Goal: Transaction & Acquisition: Register for event/course

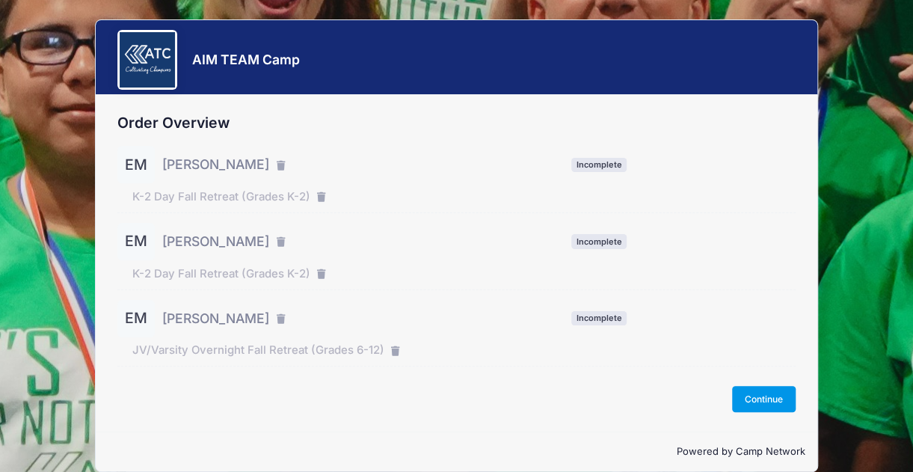
click at [752, 393] on button "Continue" at bounding box center [764, 398] width 64 height 25
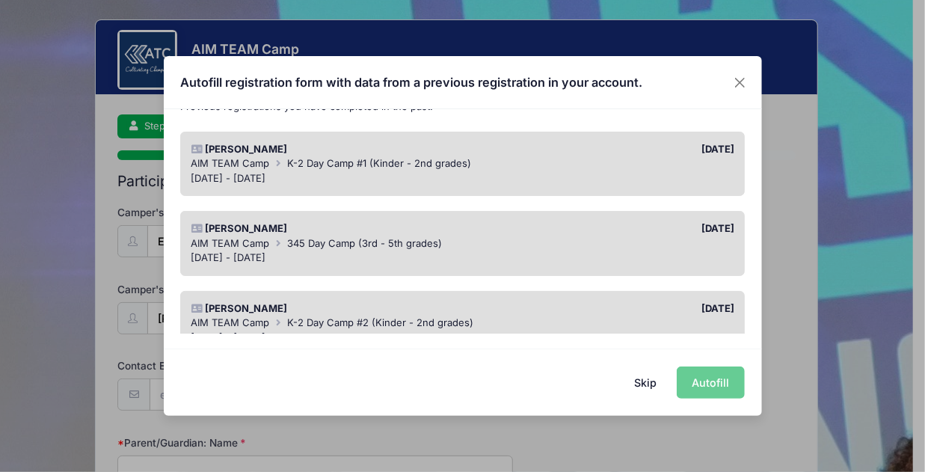
scroll to position [111, 0]
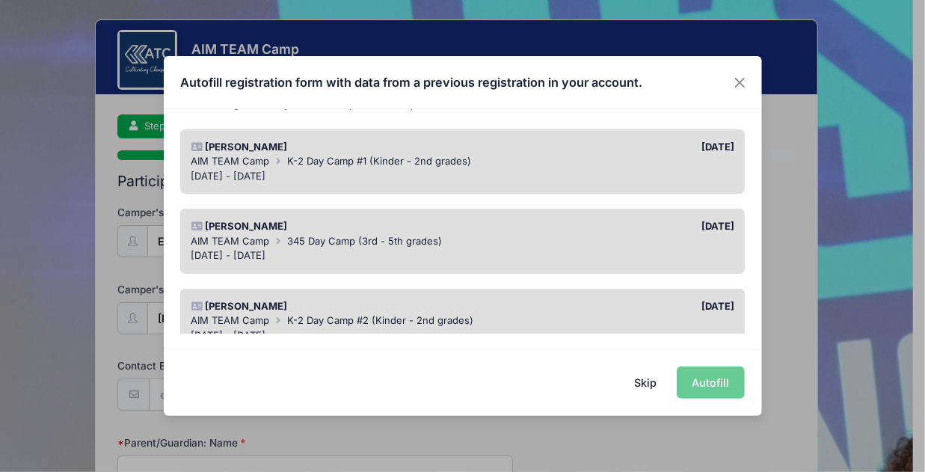
click at [487, 183] on div "Emersyn Miller 05/22/2025 AIM TEAM Camp K-2 Day Camp #1 (Kinder - 2nd grades) J…" at bounding box center [462, 161] width 565 height 65
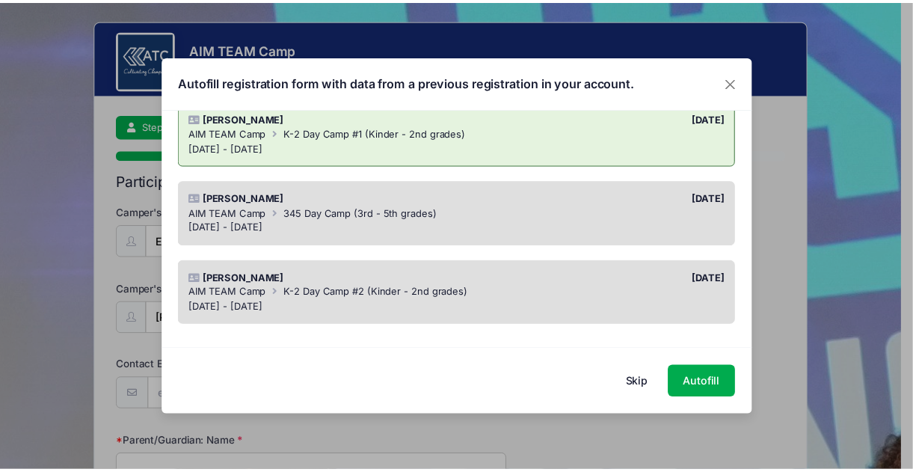
scroll to position [0, 0]
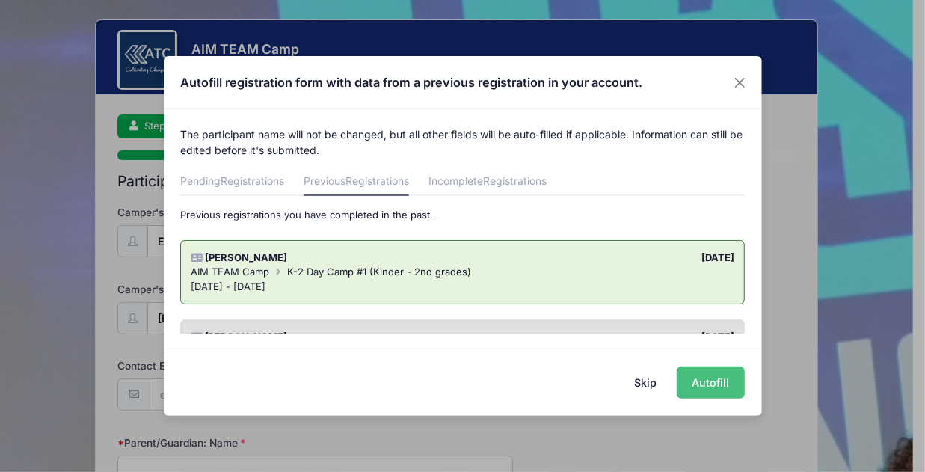
click at [710, 382] on button "Autofill" at bounding box center [711, 383] width 68 height 32
type input "mckennamiller1116@gmail.com"
type input "McKenna Miller"
type input "8326932705"
type input "1141 County Road 2300"
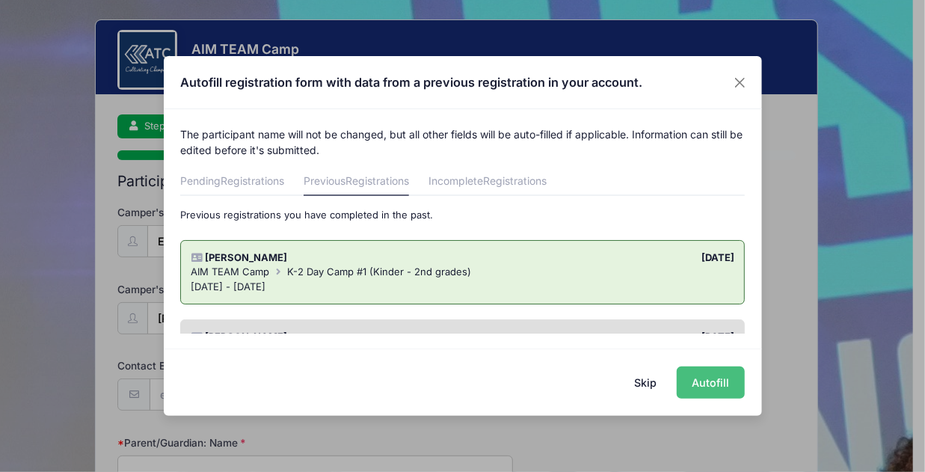
type input "Cleveland"
select select "TX"
type input "77327"
type input "[PERSON_NAME]"
type input "2816593291"
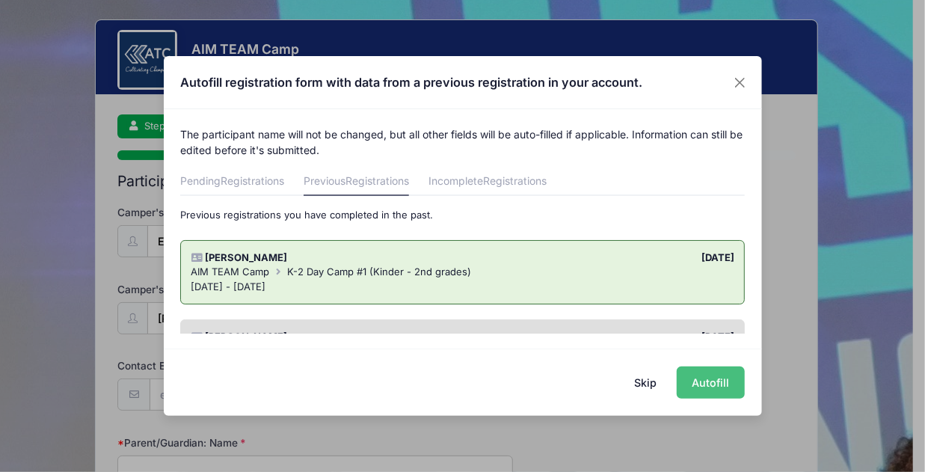
type input "04/12/2018"
select select "YS"
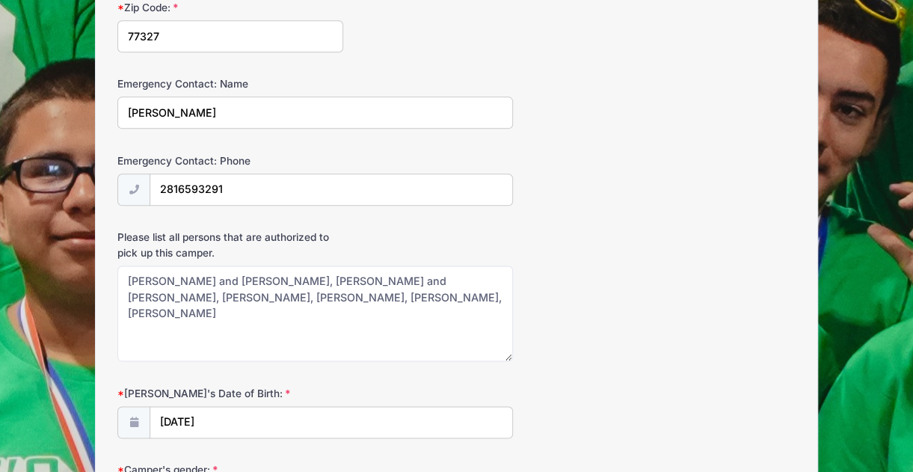
scroll to position [829, 0]
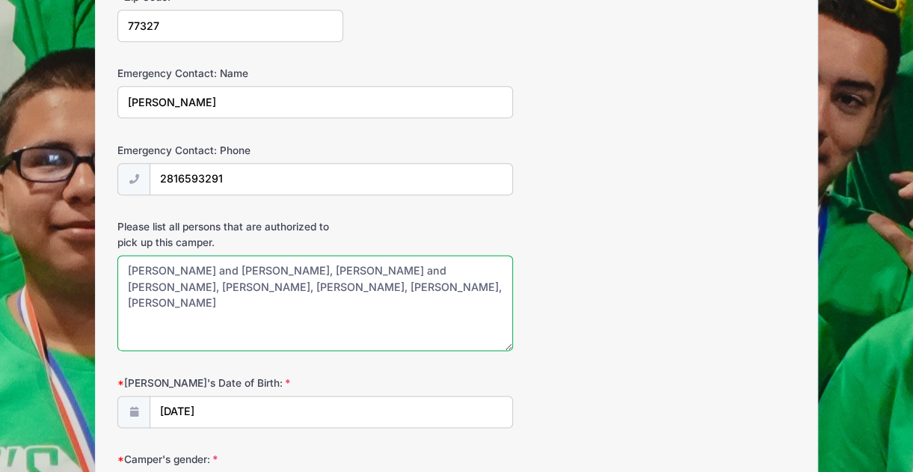
click at [399, 285] on textarea "Kevin and Linda Campbell, Patricia and Randy Ellis, Ashtin Viveros, Hannah Hobb…" at bounding box center [315, 303] width 396 height 96
click at [423, 278] on textarea "Kevin and Linda Campbell, Patricia and Randy Ellis, Ashtin Viveros, Hannah Hobb…" at bounding box center [315, 303] width 396 height 96
click at [495, 278] on textarea "Kevin and Linda Campbell, Patricia and Randy Ellis, Ashtin Viveros, Hannah Hobb…" at bounding box center [315, 303] width 396 height 96
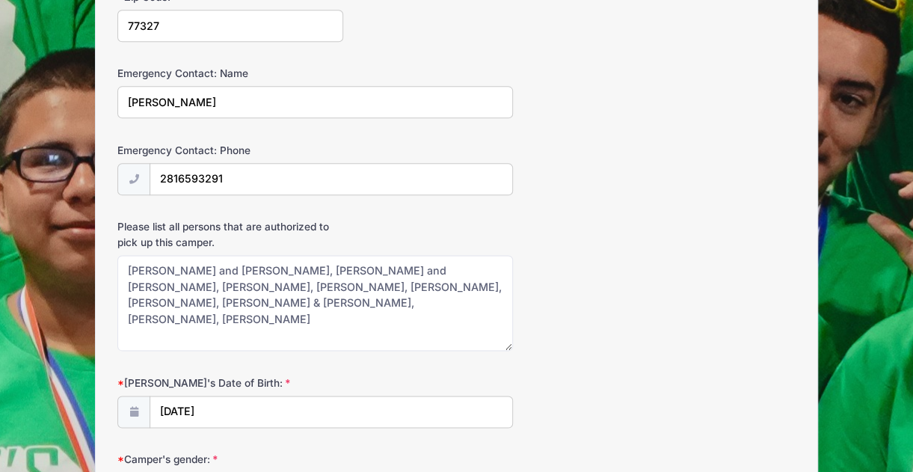
click at [549, 336] on div "Please list all persons that are authorized to pick up this camper. Kevin and L…" at bounding box center [456, 285] width 678 height 132
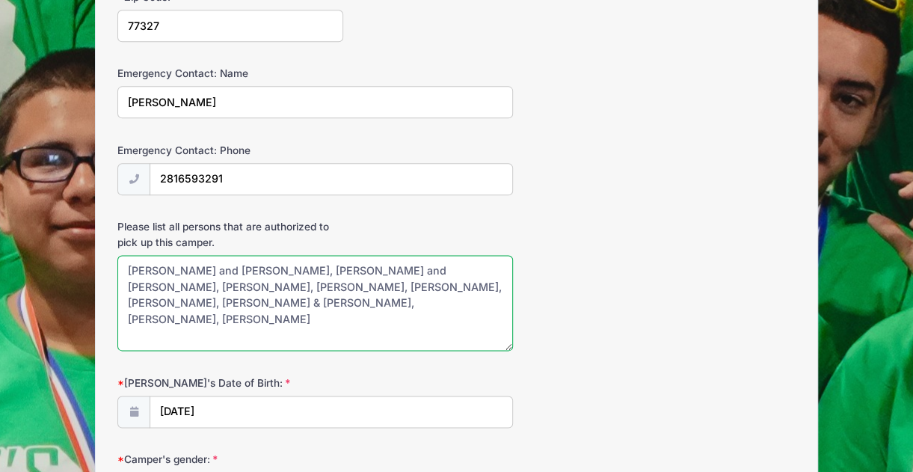
click at [482, 264] on textarea "Kevin and Linda Campbell, Patricia and Randy Ellis, Ashtin Viveros, Hannah Hobb…" at bounding box center [315, 303] width 396 height 96
type textarea "Kevin and Linda Campbell, Patricia and Randy Ellis, Ashtin Viveros, Kirsten Mas…"
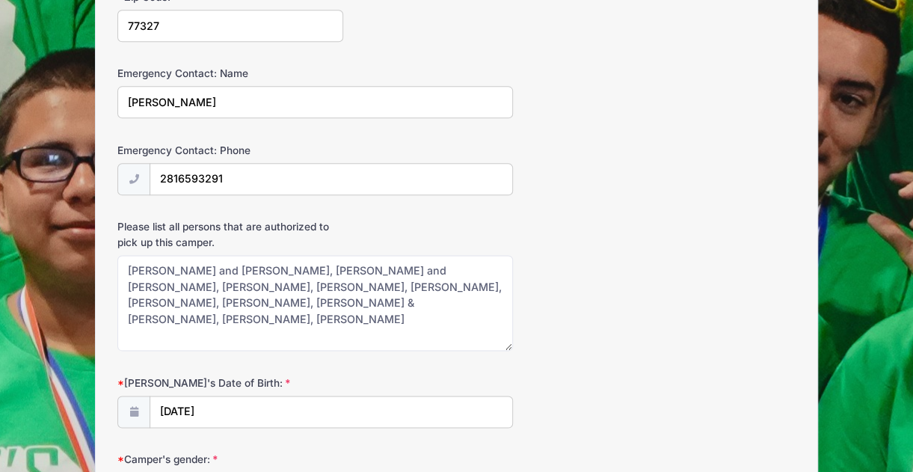
click at [582, 346] on form "Camper's First Name: Emersyn Camper's Last Name: Miller Contact Email mckennami…" at bounding box center [456, 396] width 678 height 2040
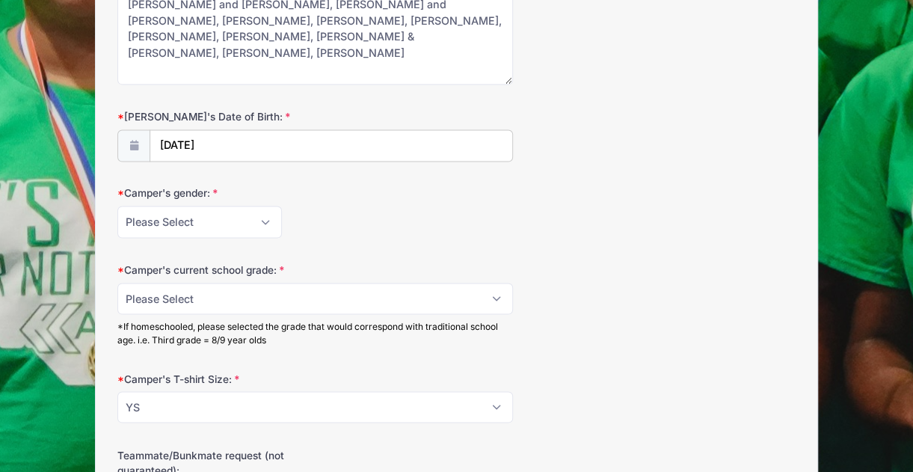
scroll to position [1098, 0]
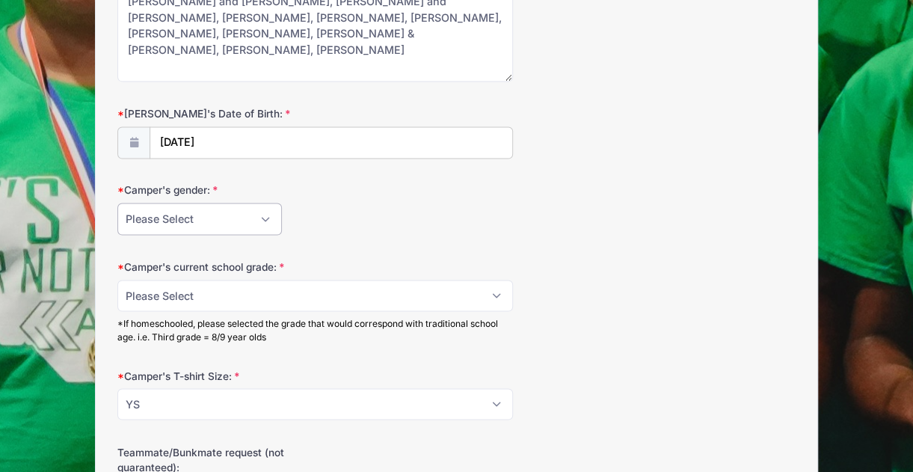
click at [237, 209] on select "Please Select Female Male" at bounding box center [199, 219] width 165 height 32
select select "Female"
click at [117, 203] on select "Please Select Female Male" at bounding box center [199, 219] width 165 height 32
click at [231, 286] on select "Please Select K 1 2" at bounding box center [315, 296] width 396 height 32
select select "2"
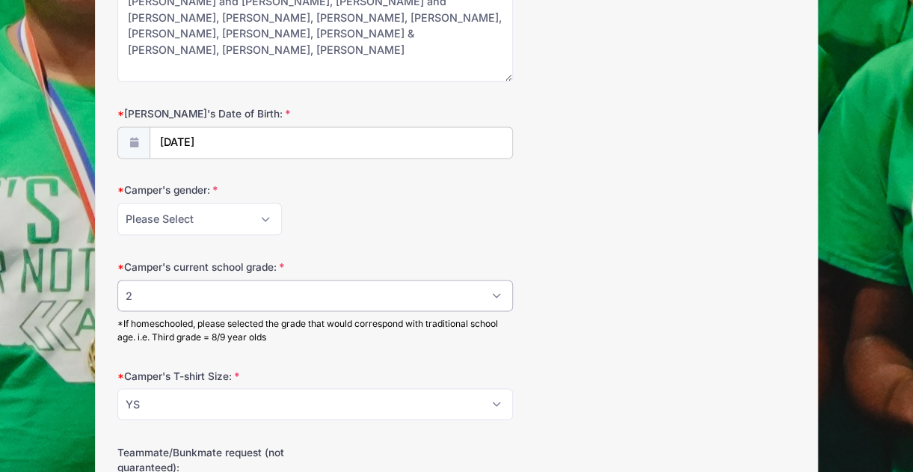
click at [117, 280] on select "Please Select K 1 2" at bounding box center [315, 296] width 396 height 32
click at [494, 395] on select "Please Select YS YM YL S M L XL 2XL 3XL" at bounding box center [315, 404] width 396 height 32
click at [609, 369] on div "Camper's T-shirt Size: Please Select YS YM YL S M L XL 2XL 3XL" at bounding box center [456, 394] width 678 height 52
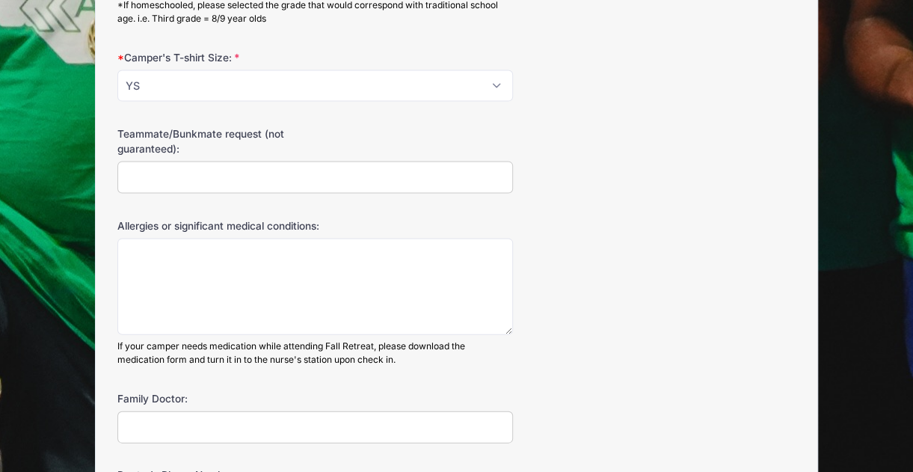
scroll to position [1427, 0]
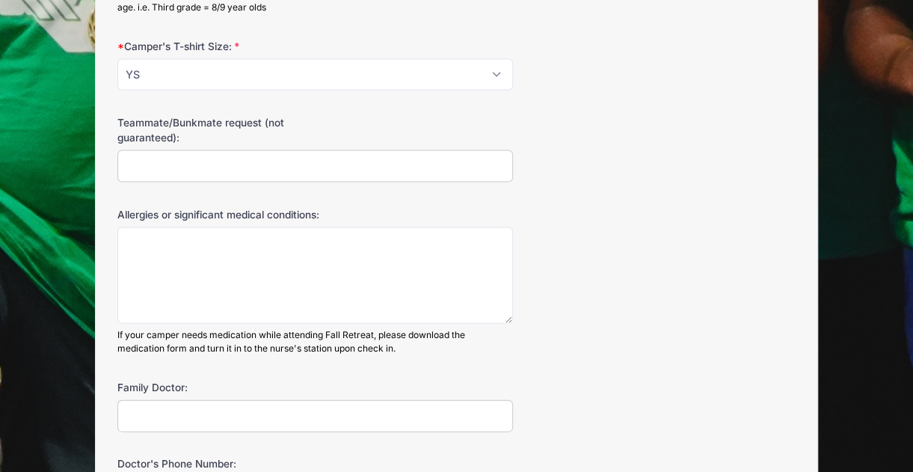
click at [244, 165] on input "Teammate/Bunkmate request (not guaranteed):" at bounding box center [315, 166] width 396 height 32
click at [127, 153] on input "Charlotte Carnes," at bounding box center [315, 166] width 396 height 32
click at [307, 162] on input "Audrey Massey, Charlotte Carnes," at bounding box center [315, 166] width 396 height 32
type input "Audrey Massey, Charlotte Carnes"
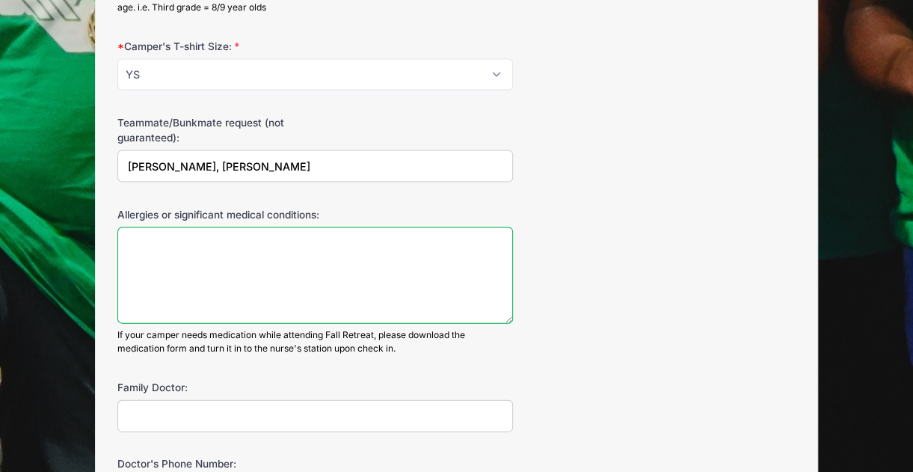
click at [175, 234] on textarea "Allergies or significant medical conditions:" at bounding box center [315, 275] width 396 height 96
type textarea "none"
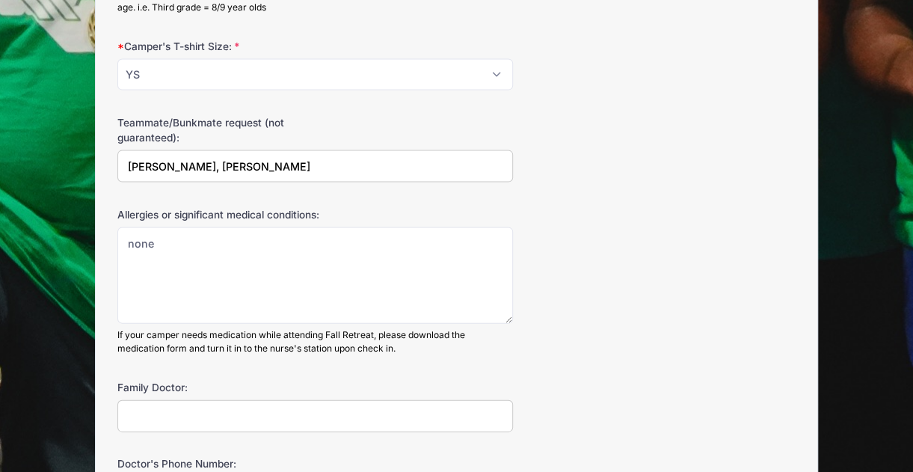
click at [171, 408] on input "Family Doctor:" at bounding box center [315, 416] width 396 height 32
type input "Dr Leach"
click at [614, 332] on div "Allergies or significant medical conditions: none If your camper needs medicati…" at bounding box center [456, 281] width 678 height 148
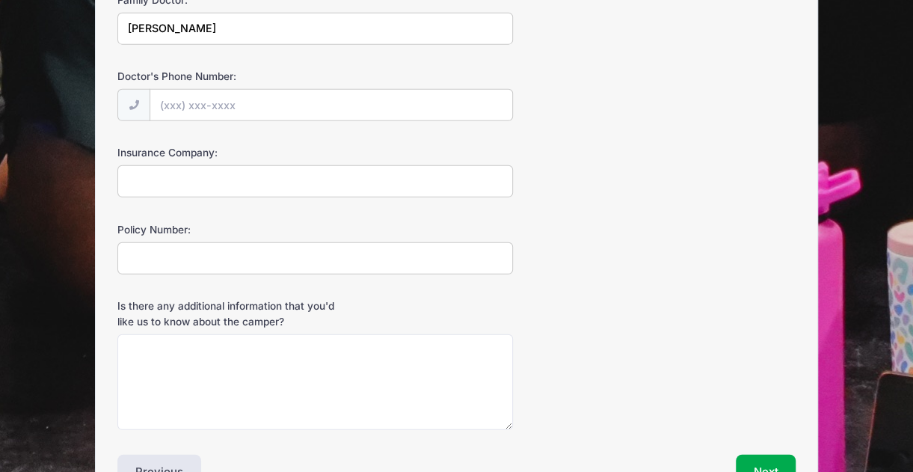
scroll to position [1846, 0]
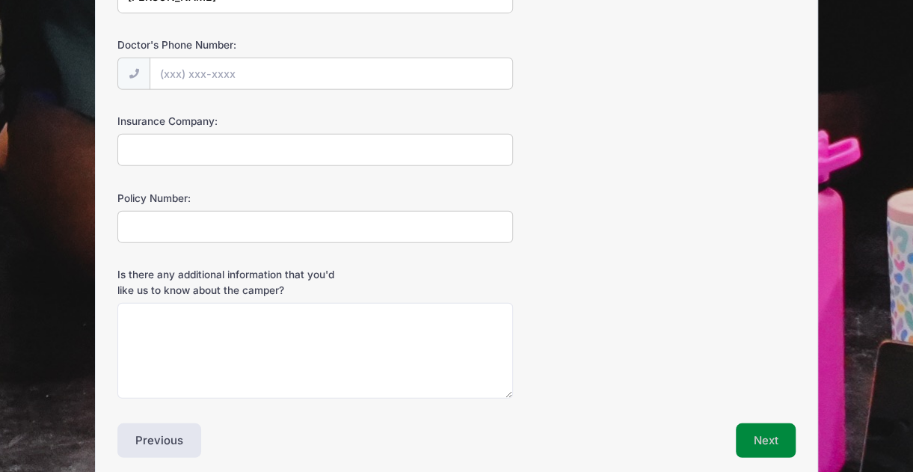
click at [761, 428] on button "Next" at bounding box center [766, 440] width 61 height 34
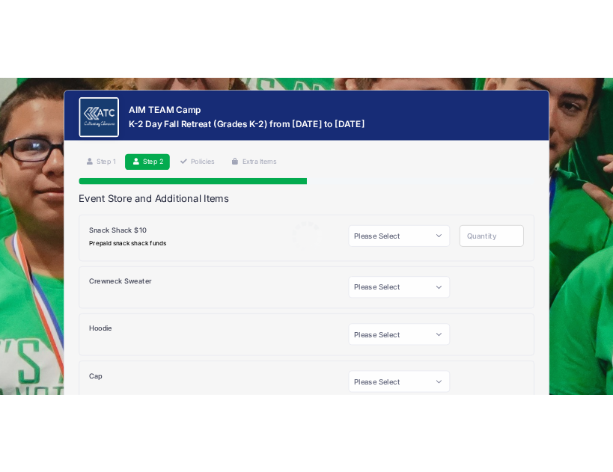
scroll to position [0, 0]
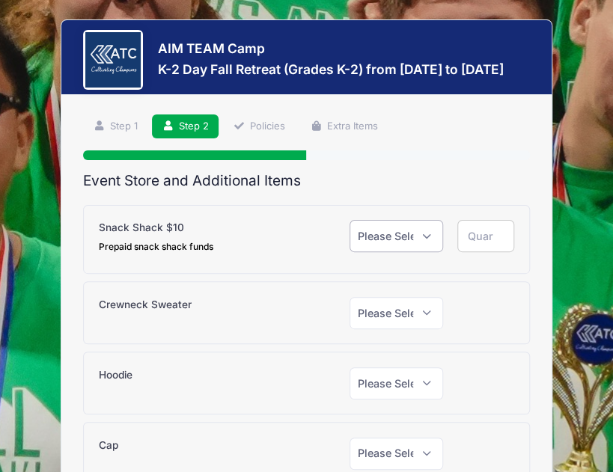
click at [393, 240] on select "Please Select Yes (+$10.00) No" at bounding box center [395, 236] width 93 height 32
select select "1"
click at [349, 220] on select "Please Select Yes (+$10.00) No" at bounding box center [395, 236] width 93 height 32
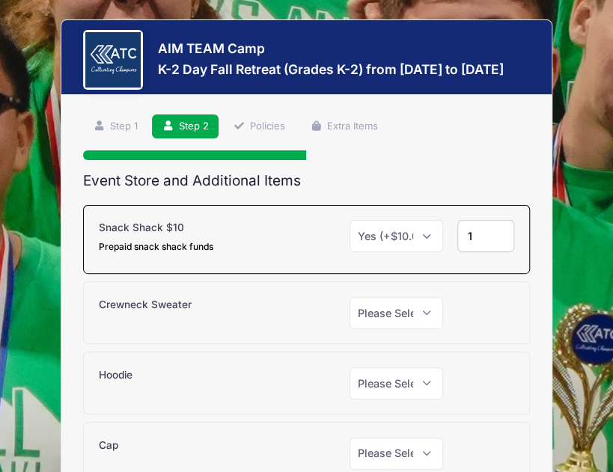
click at [494, 231] on input "1" at bounding box center [485, 236] width 57 height 32
type input "2"
click at [494, 231] on input "2" at bounding box center [485, 236] width 57 height 32
click at [426, 375] on select "Please Select Yes (+$35.00) No" at bounding box center [395, 383] width 93 height 32
select select "1"
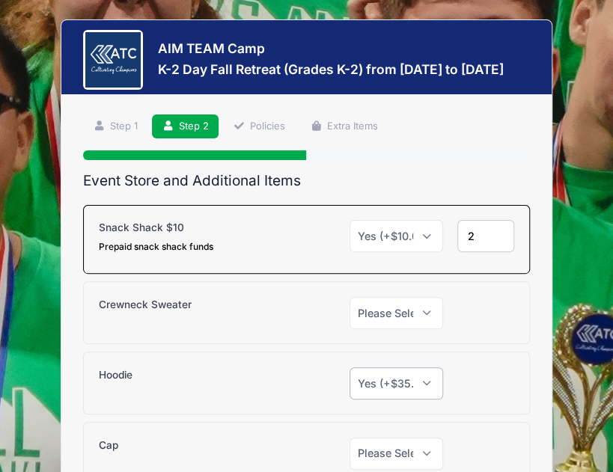
click at [349, 367] on select "Please Select Yes (+$35.00) No" at bounding box center [395, 383] width 93 height 32
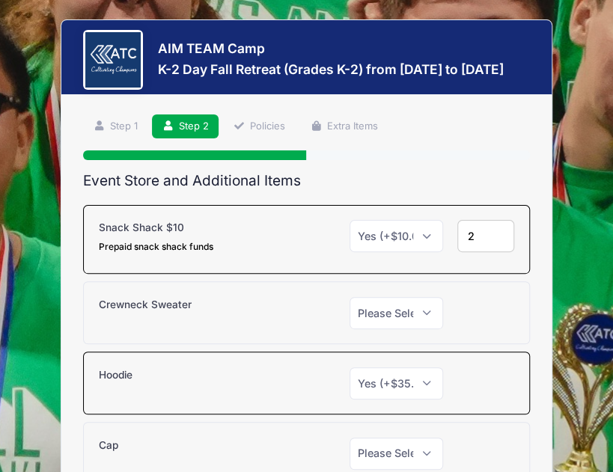
click at [568, 387] on div "AIM TEAM Camp K-2 Day Fall Retreat (Grades K-2) from 10/18 to 10/18/2025 Step 2…" at bounding box center [306, 306] width 590 height 613
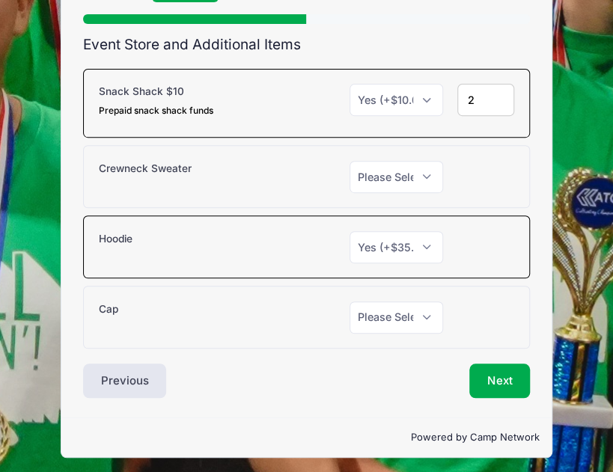
scroll to position [136, 0]
click at [491, 375] on button "Next" at bounding box center [499, 381] width 61 height 34
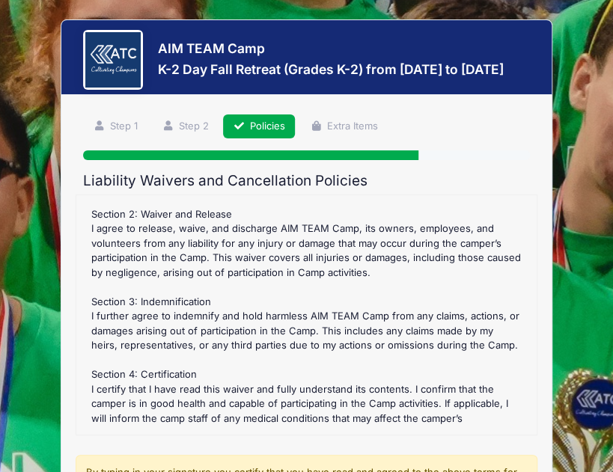
scroll to position [592, 0]
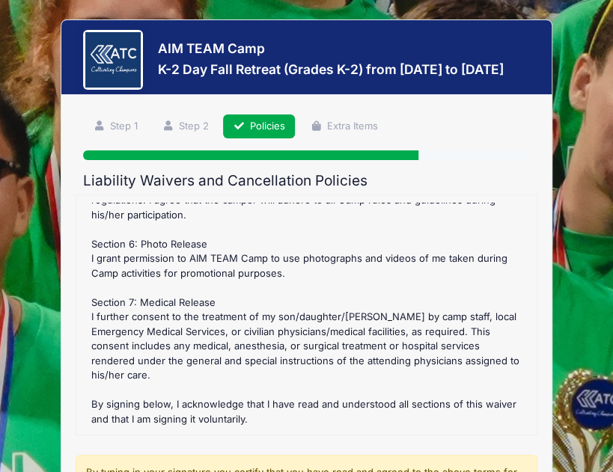
click at [564, 382] on div "AIM TEAM Camp K-2 Day Fall Retreat (Grades K-2) from 10/18 to 10/18/2025 Step 3…" at bounding box center [306, 372] width 590 height 744
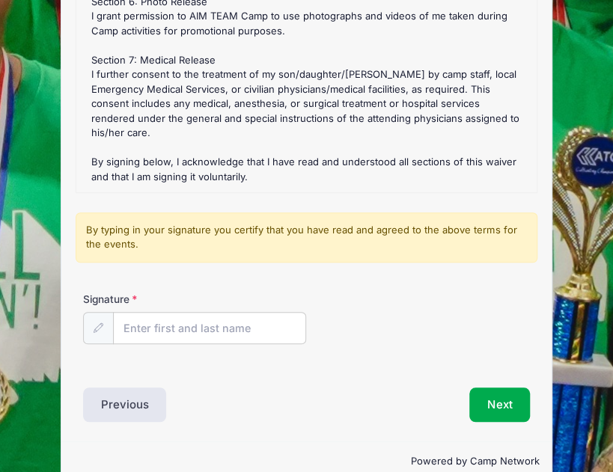
scroll to position [269, 0]
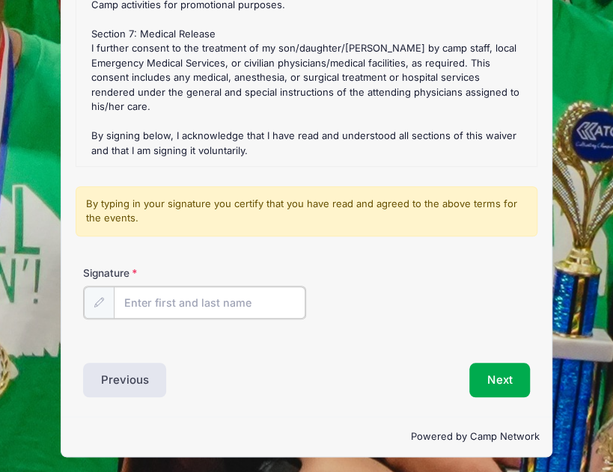
click at [129, 300] on input "Signature" at bounding box center [210, 302] width 192 height 32
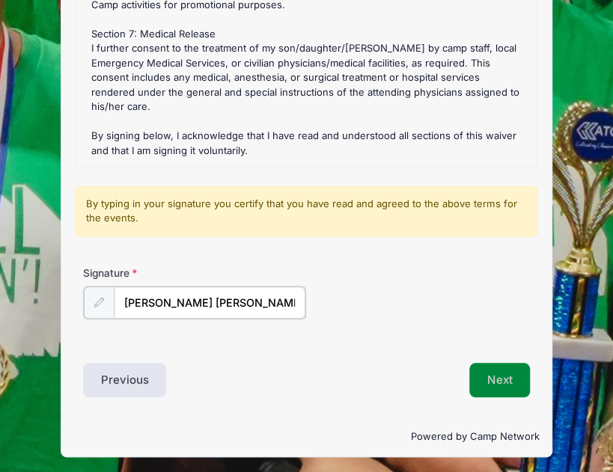
type input "[PERSON_NAME] [PERSON_NAME]"
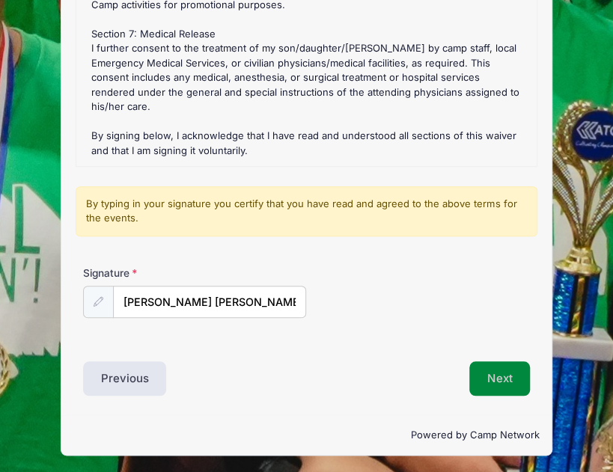
click at [513, 375] on button "Next" at bounding box center [499, 378] width 61 height 34
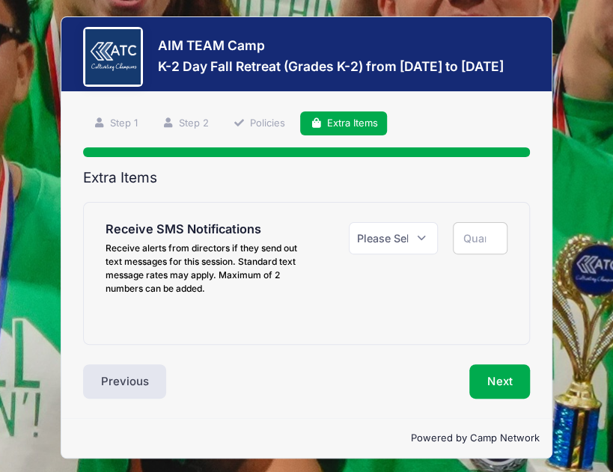
scroll to position [0, 0]
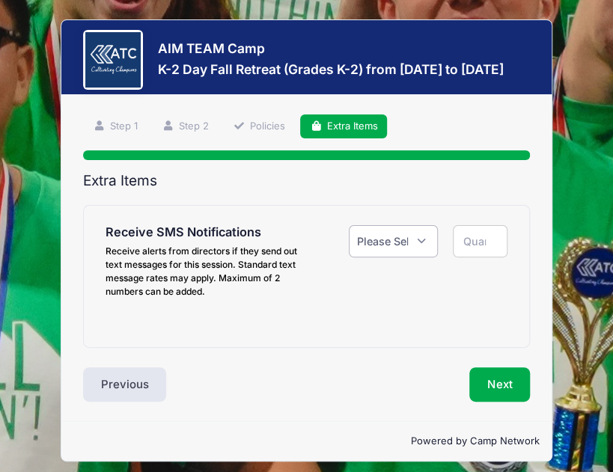
drag, startPoint x: 389, startPoint y: 235, endPoint x: 400, endPoint y: 240, distance: 12.4
click at [400, 240] on select "Please Select Yes ($0.00) No" at bounding box center [394, 241] width 90 height 32
select select "1"
click at [349, 225] on select "Please Select Yes ($0.00) No" at bounding box center [394, 241] width 90 height 32
type input "1"
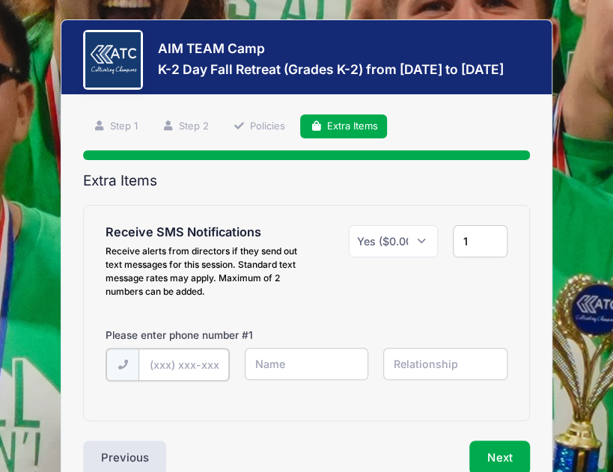
click at [180, 370] on input "text" at bounding box center [183, 365] width 91 height 32
type input "[PHONE_NUMBER]"
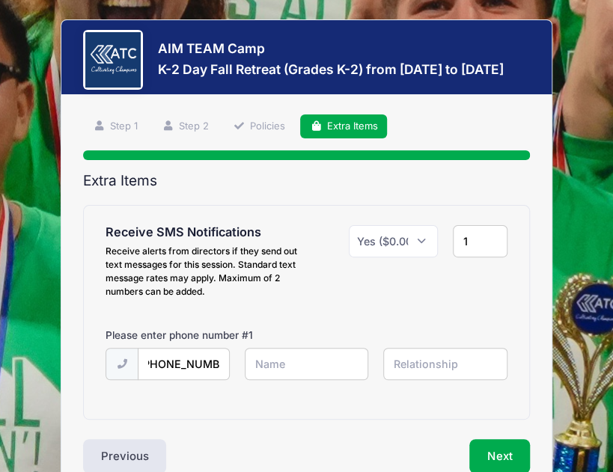
scroll to position [0, 0]
click at [309, 356] on input "text" at bounding box center [307, 364] width 124 height 32
type input "[PERSON_NAME]"
click at [440, 366] on input "text" at bounding box center [445, 364] width 124 height 32
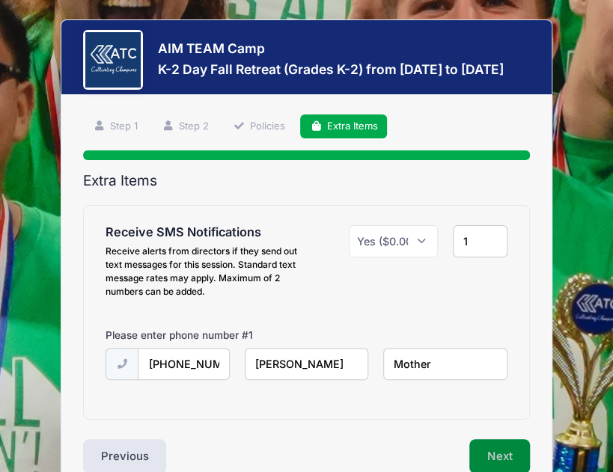
type input "Mother"
click at [490, 448] on button "Next" at bounding box center [499, 456] width 61 height 34
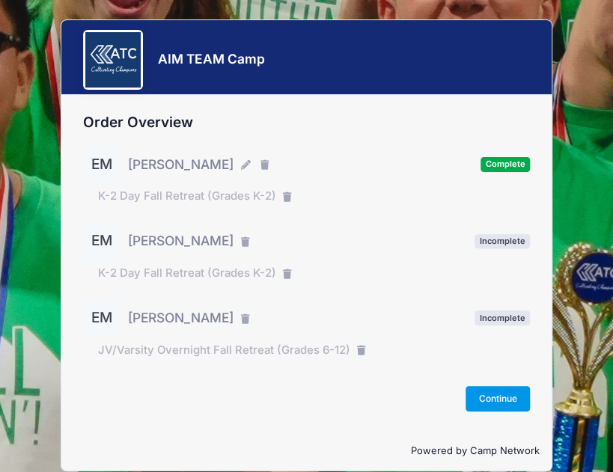
click at [501, 405] on button "Continue" at bounding box center [497, 398] width 64 height 25
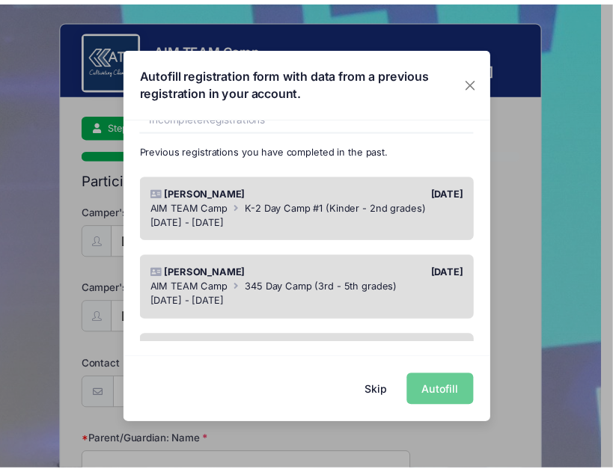
scroll to position [273, 0]
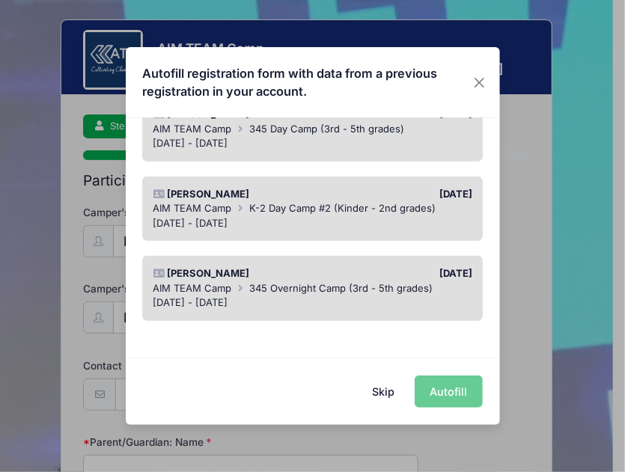
click at [383, 393] on button "Skip" at bounding box center [382, 391] width 53 height 32
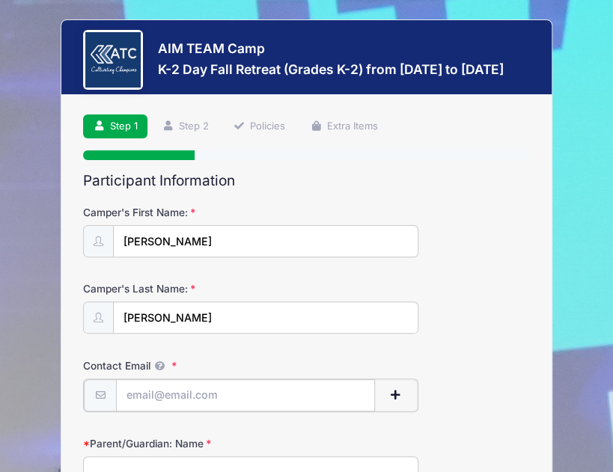
click at [168, 389] on input "Contact Email" at bounding box center [245, 395] width 259 height 32
type input "mckennamiller1116@gmail.com"
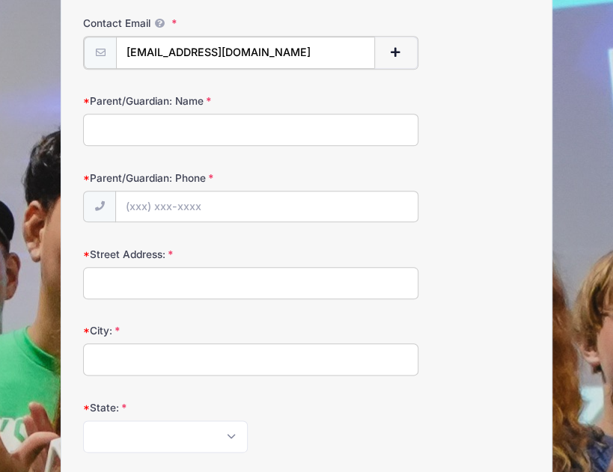
scroll to position [348, 0]
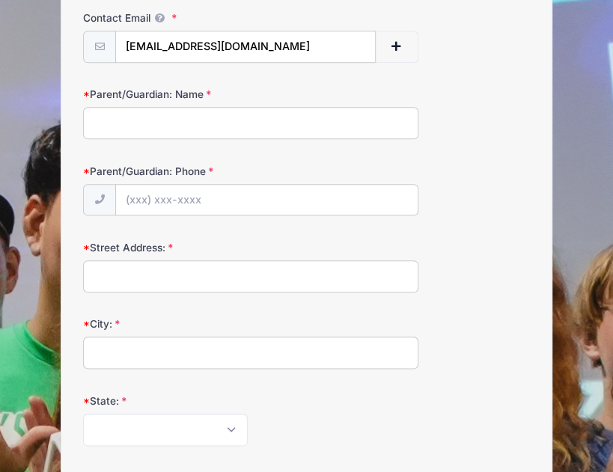
click at [216, 123] on input "Parent/Guardian: Name" at bounding box center [250, 123] width 335 height 32
type input "McKenna Miller"
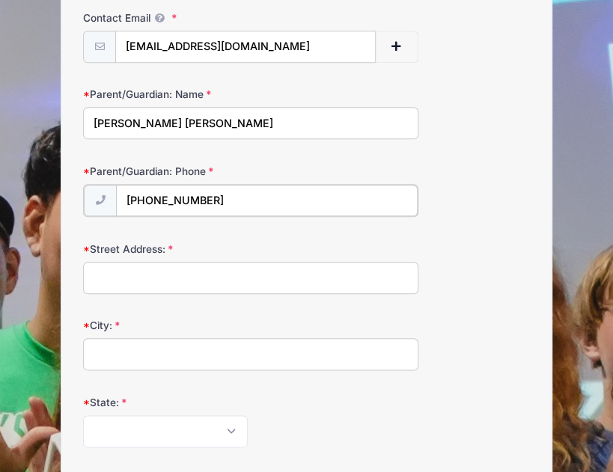
type input "(832) 693-2705"
click at [147, 282] on input "Street Address:" at bounding box center [250, 276] width 335 height 32
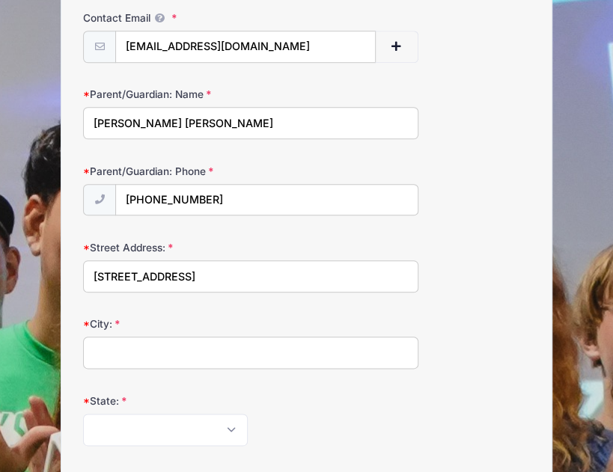
type input "1141 county road 2300"
click at [121, 347] on input "City:" at bounding box center [250, 353] width 335 height 32
type input "[GEOGRAPHIC_DATA]"
click at [184, 428] on select "Alabama Alaska American Samoa Arizona Arkansas Armed Forces Africa Armed Forces…" at bounding box center [165, 430] width 165 height 32
select select "[GEOGRAPHIC_DATA]"
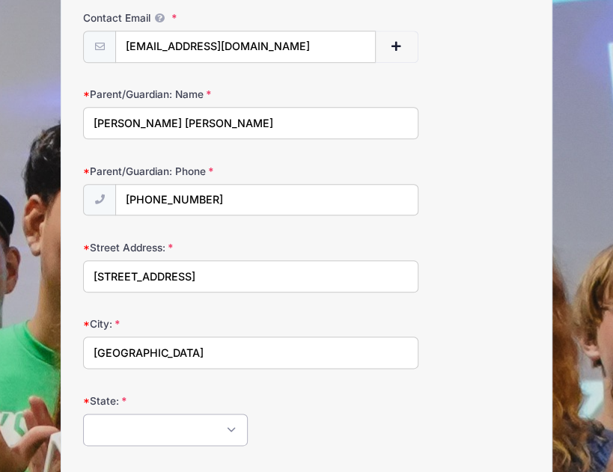
click at [83, 414] on select "Alabama Alaska American Samoa Arizona Arkansas Armed Forces Africa Armed Forces…" at bounding box center [165, 430] width 165 height 32
click at [274, 414] on div "Alabama Alaska American Samoa Arizona Arkansas Armed Forces Africa Armed Forces…" at bounding box center [250, 430] width 335 height 32
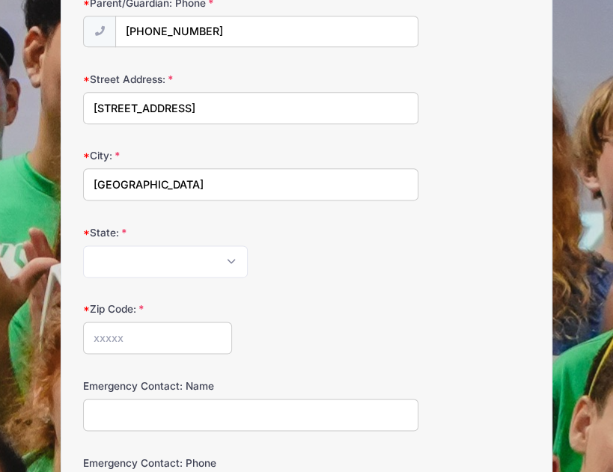
scroll to position [527, 0]
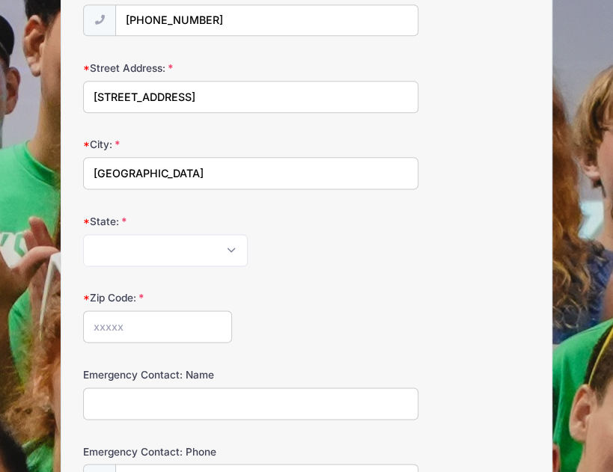
click at [135, 321] on input "Zip Code:" at bounding box center [157, 326] width 149 height 32
type input "77327"
click at [155, 408] on input "Emergency Contact: Name" at bounding box center [250, 403] width 335 height 32
type input "Jared Miller"
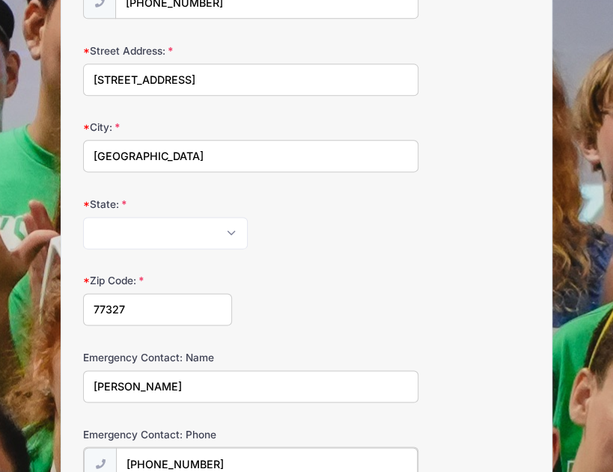
type input "(281) 659-3291"
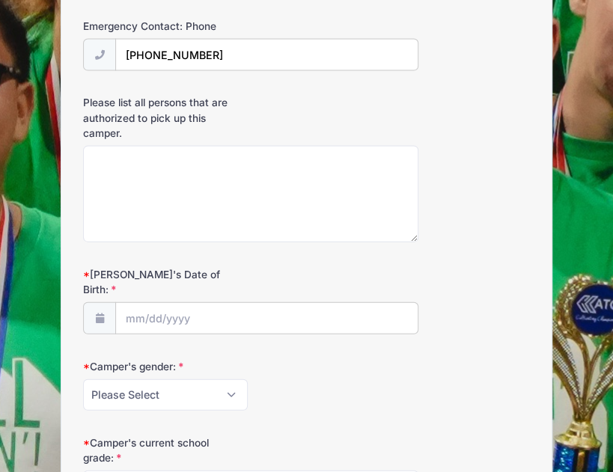
scroll to position [994, 0]
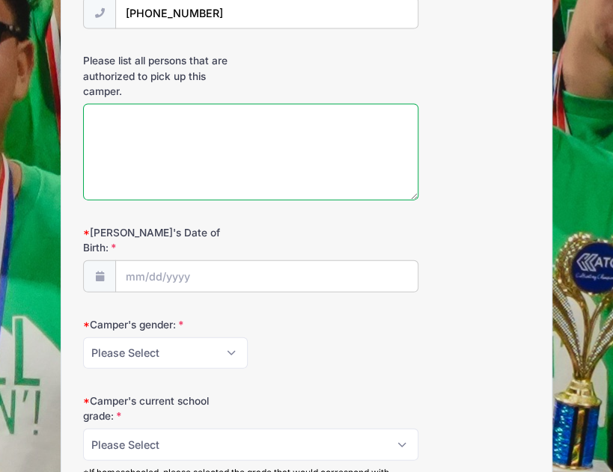
click at [105, 111] on textarea "Please list all persons that are authorized to pick up this camper." at bounding box center [250, 152] width 335 height 96
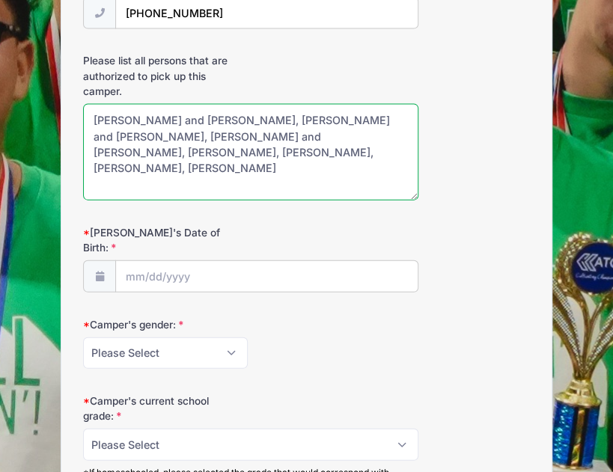
click at [92, 114] on textarea "Kevin and Linda Campbell, Patricia and Randy Ellis, Nikki and Justin Miller, Ki…" at bounding box center [250, 152] width 335 height 96
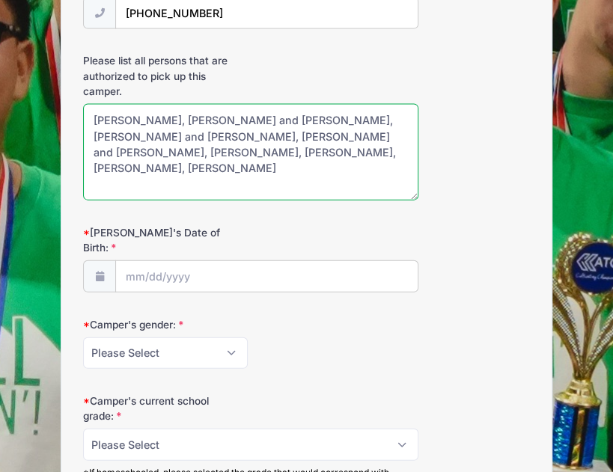
click at [305, 150] on textarea "Alex Warren, Kevin and Linda Campbell, Patricia and Randy Ellis, Nikki and Just…" at bounding box center [250, 152] width 335 height 96
type textarea "Alex Warren, Kevin and Linda Campbell, Patricia and Randy Ellis, Nikki and Just…"
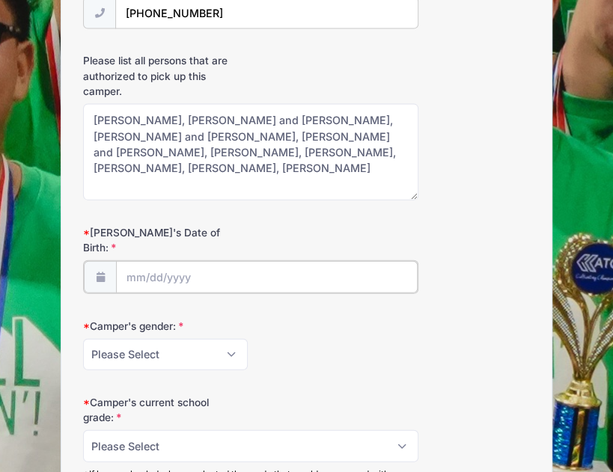
click at [194, 261] on input "Camper's Date of Birth:" at bounding box center [266, 277] width 301 height 32
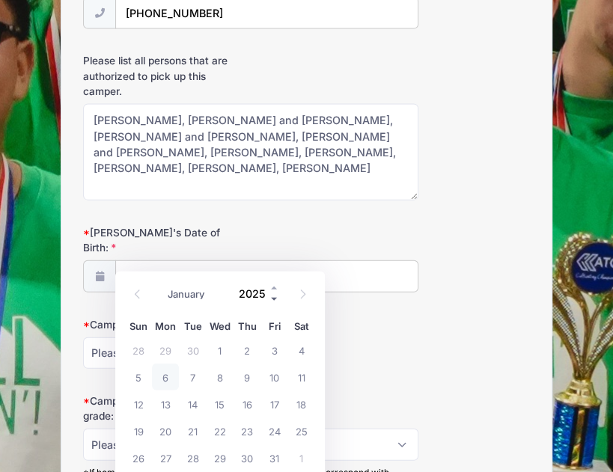
click at [274, 297] on span at bounding box center [274, 298] width 10 height 11
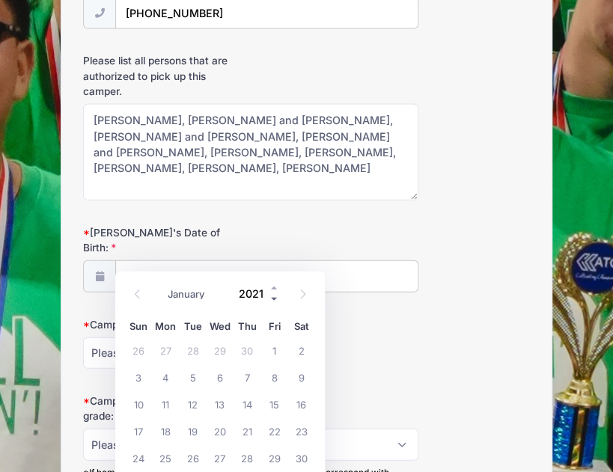
type input "2020"
click at [191, 292] on select "January February March April May June July August September October November De…" at bounding box center [193, 293] width 67 height 19
select select "4"
click at [160, 284] on select "January February March April May June July August September October November De…" at bounding box center [193, 293] width 67 height 19
click at [276, 399] on span "15" at bounding box center [273, 403] width 27 height 27
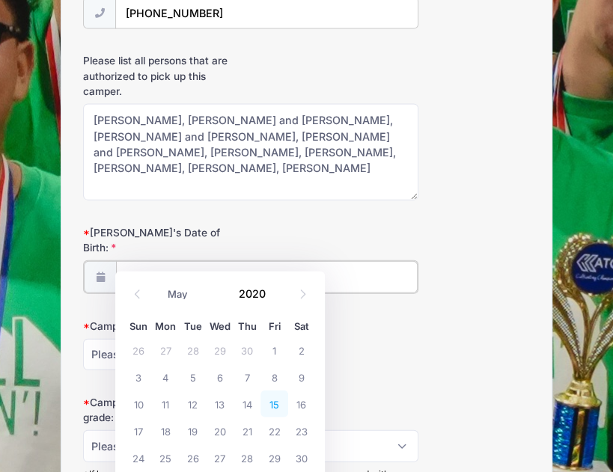
type input "05/15/2020"
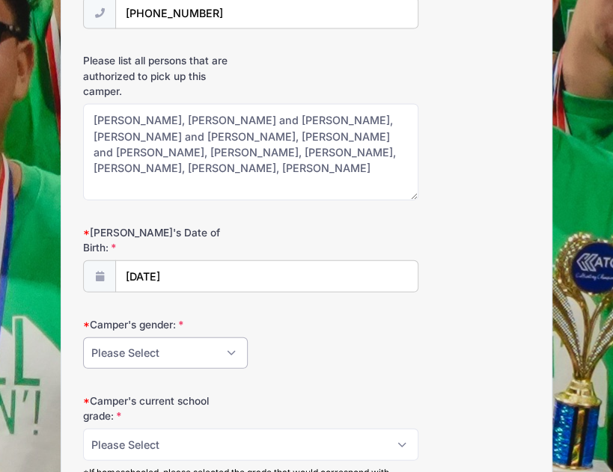
click at [233, 337] on select "Please Select Female Male" at bounding box center [165, 353] width 165 height 32
select select "Male"
click at [83, 337] on select "Please Select Female Male" at bounding box center [165, 353] width 165 height 32
click at [183, 429] on select "Please Select K 1 2" at bounding box center [250, 445] width 335 height 32
select select "K"
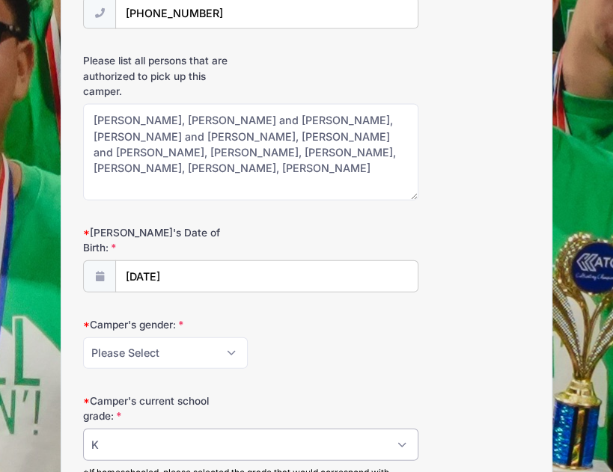
click at [83, 429] on select "Please Select K 1 2" at bounding box center [250, 445] width 335 height 32
click at [476, 363] on form "Camper's First Name: Elijah Camper's Last Name: Miller Contact Email mckennamil…" at bounding box center [306, 269] width 447 height 2117
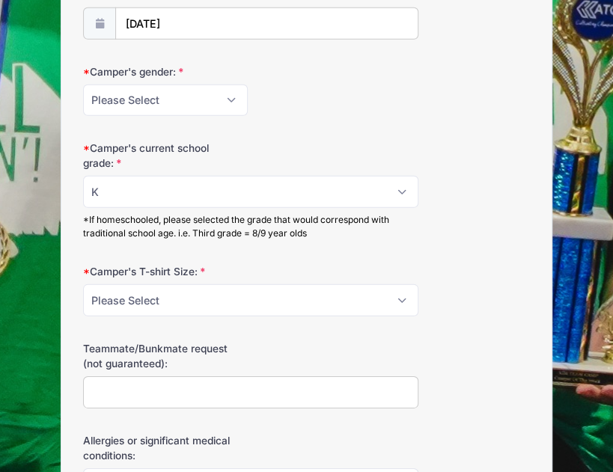
scroll to position [1263, 0]
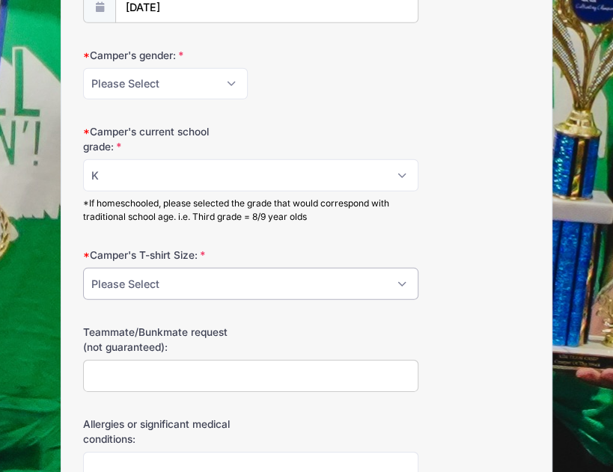
click at [402, 268] on select "Please Select YS YM YL S M L XL 2XL 3XL" at bounding box center [250, 284] width 335 height 32
select select "YS"
click at [83, 268] on select "Please Select YS YM YL S M L XL 2XL 3XL" at bounding box center [250, 284] width 335 height 32
click at [155, 360] on input "Teammate/Bunkmate request (not guaranteed):" at bounding box center [250, 376] width 335 height 32
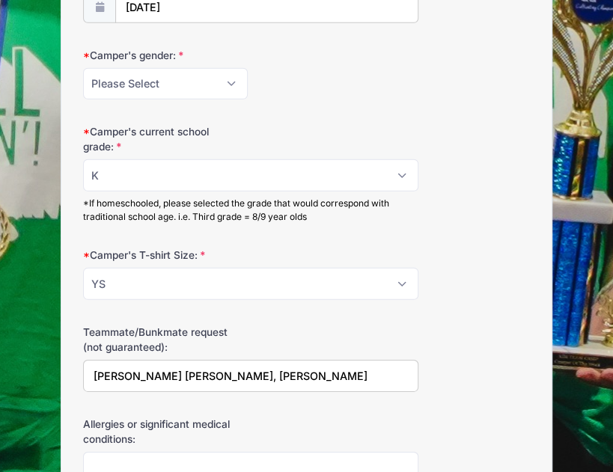
type input "Bowen Massey, Cohen Warren"
click at [480, 390] on form "Camper's First Name: Elijah Camper's Last Name: Miller Contact Email mckennamil…" at bounding box center [306, 0] width 447 height 2117
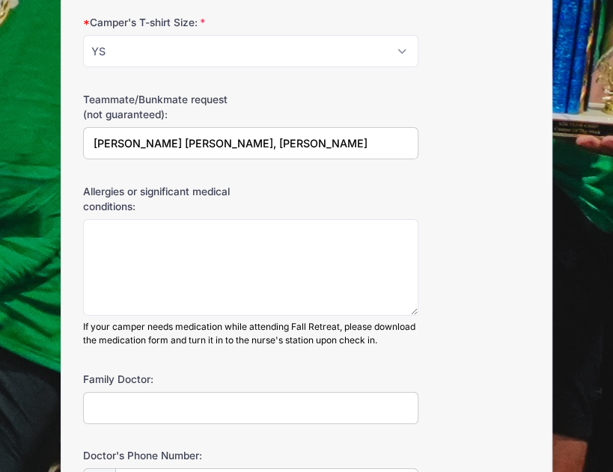
scroll to position [1503, 0]
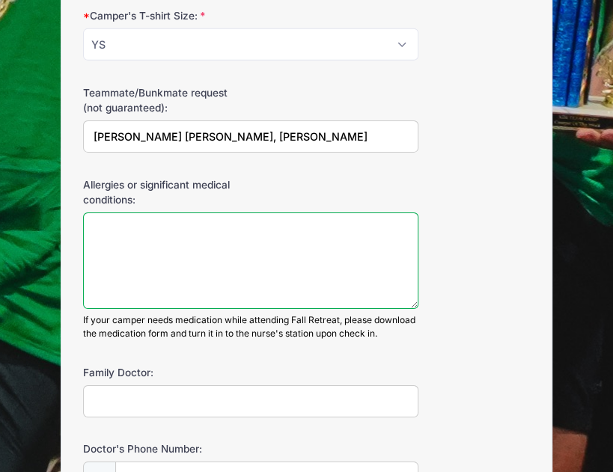
click at [133, 239] on textarea "Allergies or significant medical conditions:" at bounding box center [250, 260] width 335 height 96
type textarea "none"
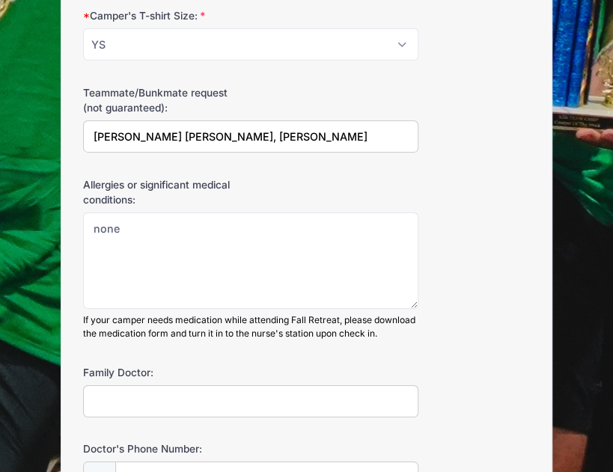
click at [123, 385] on input "Family Doctor:" at bounding box center [250, 401] width 335 height 32
type input "Dr Leach"
click at [510, 365] on div "Family Doctor: Dr Leach" at bounding box center [306, 391] width 447 height 52
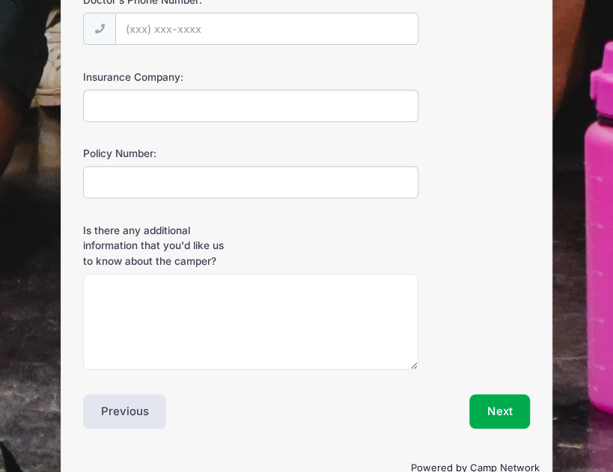
scroll to position [1958, 0]
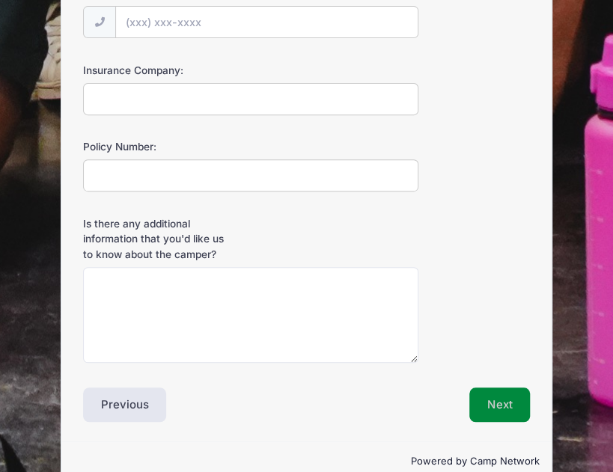
click at [494, 387] on button "Next" at bounding box center [499, 404] width 61 height 34
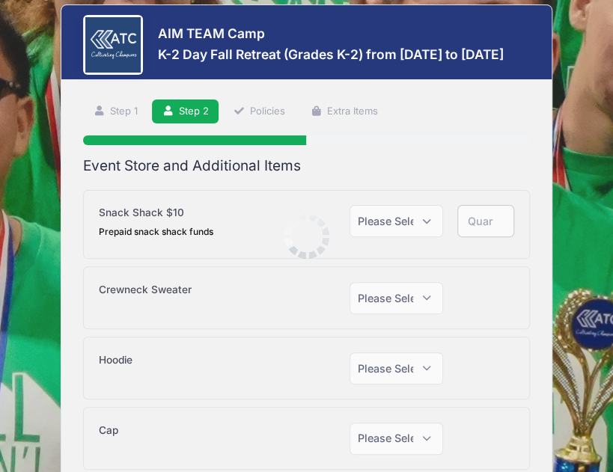
scroll to position [0, 0]
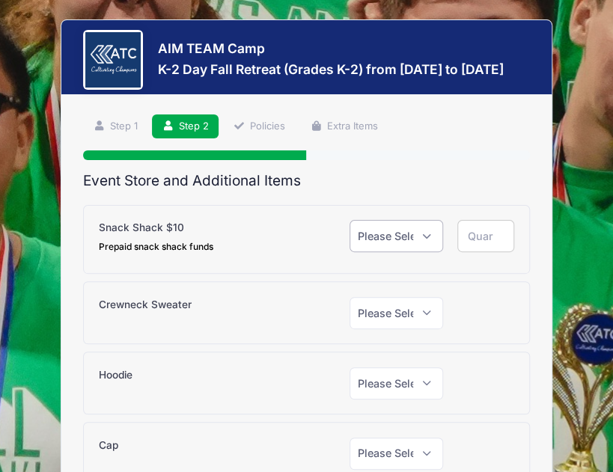
click at [428, 233] on select "Please Select Yes (+$10.00) No" at bounding box center [395, 236] width 93 height 32
select select "1"
click at [349, 220] on select "Please Select Yes (+$10.00) No" at bounding box center [395, 236] width 93 height 32
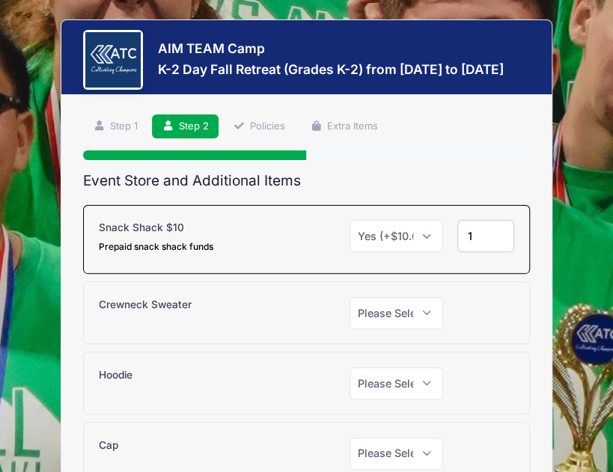
click at [500, 230] on input "1" at bounding box center [485, 236] width 57 height 32
type input "2"
click at [500, 230] on input "2" at bounding box center [485, 236] width 57 height 32
click at [581, 396] on div "AIM TEAM Camp K-2 Day Fall Retreat (Grades K-2) from 10/18 to 10/18/2025 Step 2…" at bounding box center [306, 306] width 590 height 613
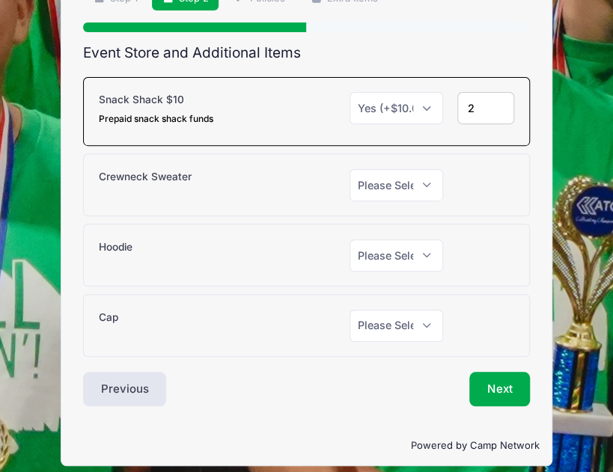
scroll to position [136, 0]
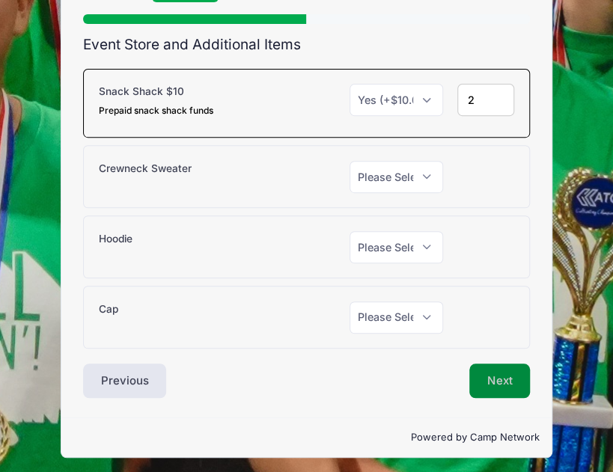
click at [506, 371] on button "Next" at bounding box center [499, 381] width 61 height 34
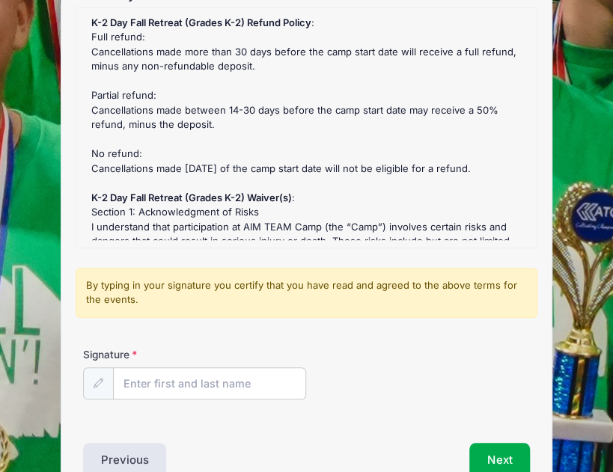
scroll to position [209, 0]
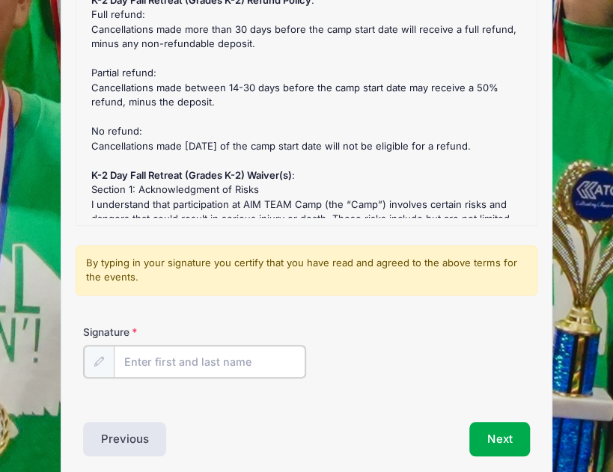
click at [208, 364] on input "Signature" at bounding box center [210, 362] width 192 height 32
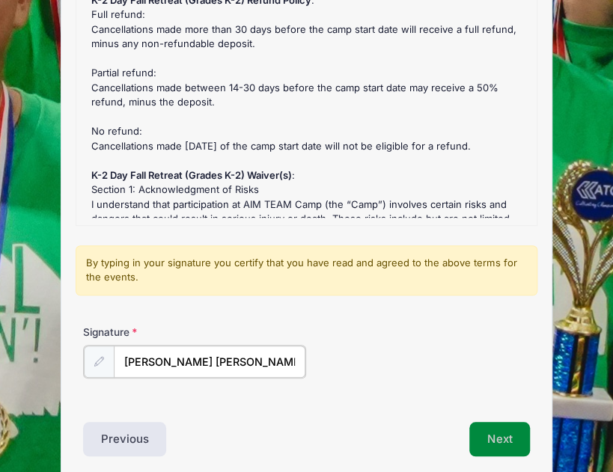
type input "McKenna Miller"
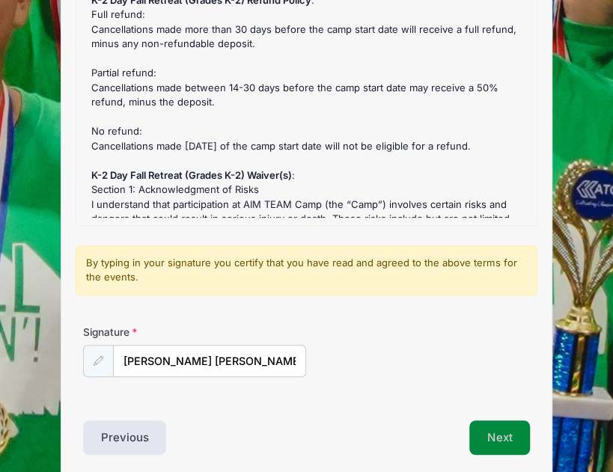
click at [497, 445] on button "Next" at bounding box center [499, 437] width 61 height 34
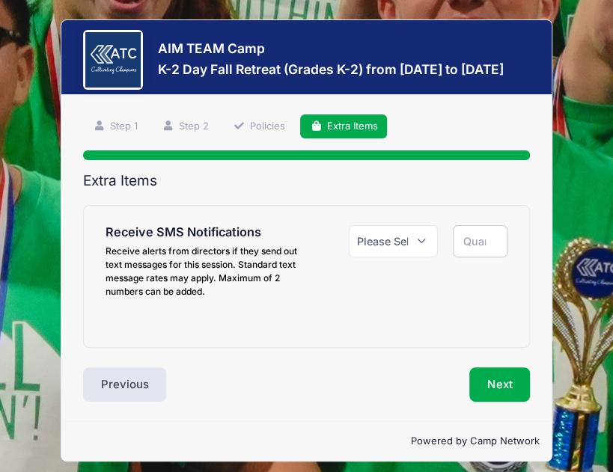
scroll to position [0, 0]
click at [405, 231] on select "Please Select Yes ($0.00) No" at bounding box center [394, 241] width 90 height 32
select select "1"
click at [349, 225] on select "Please Select Yes ($0.00) No" at bounding box center [394, 241] width 90 height 32
type input "1"
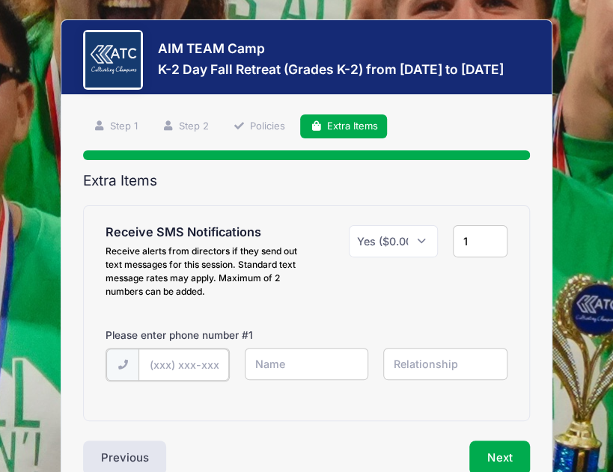
click at [197, 366] on input "text" at bounding box center [183, 365] width 91 height 32
type input "(832) 693-2705"
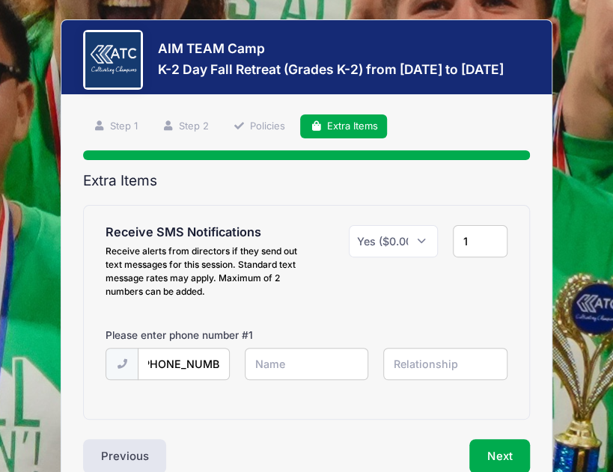
click at [275, 370] on input "text" at bounding box center [307, 364] width 124 height 32
type input "McKenna"
type input "Mother"
type input "2"
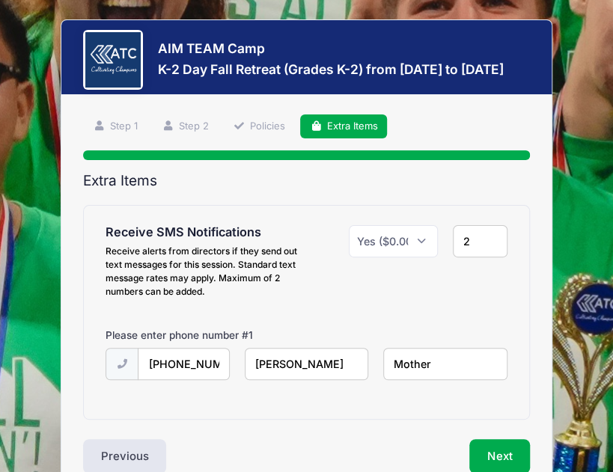
click at [491, 233] on input "2" at bounding box center [480, 241] width 55 height 32
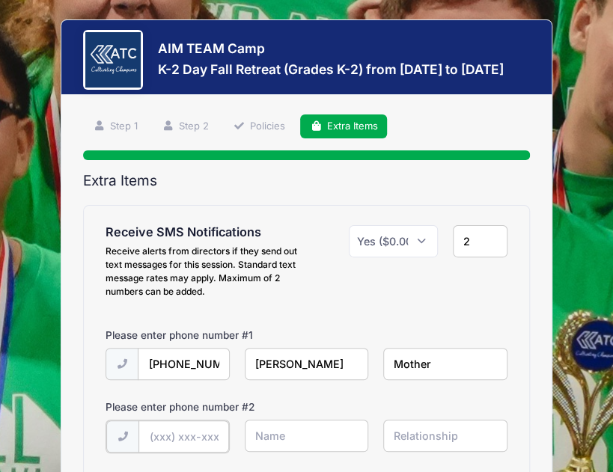
click at [184, 437] on input "text" at bounding box center [183, 436] width 91 height 32
type input "(281) 659-3291"
click at [268, 441] on input "text" at bounding box center [307, 436] width 124 height 32
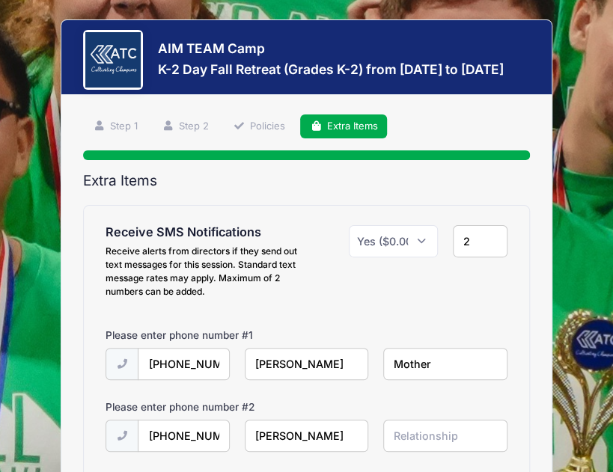
type input "Jared"
type input "Father"
click at [536, 358] on div "Step 4 /7 Step 1 Step 2 Policies Extra Items Participant Information Camper's F…" at bounding box center [306, 330] width 491 height 470
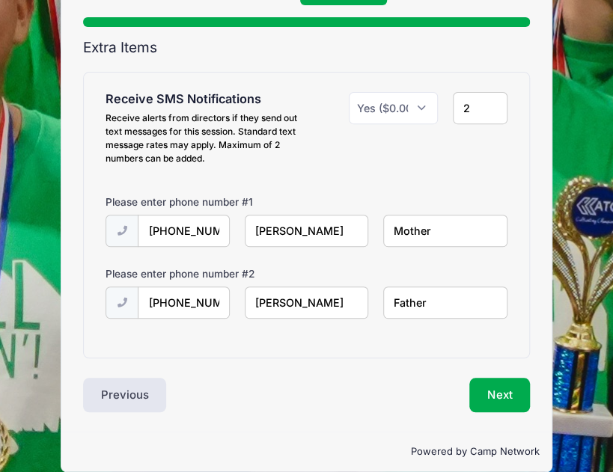
scroll to position [150, 0]
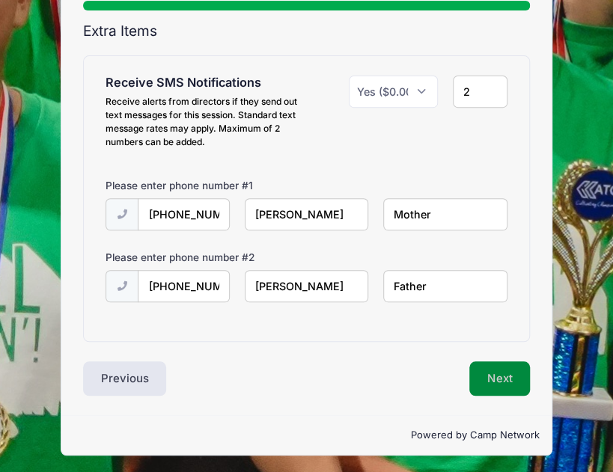
click at [510, 375] on button "Next" at bounding box center [499, 378] width 61 height 34
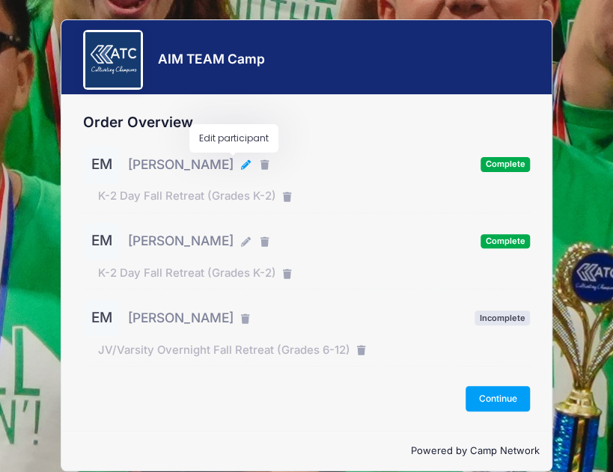
click at [240, 165] on icon "button" at bounding box center [246, 165] width 12 height 0
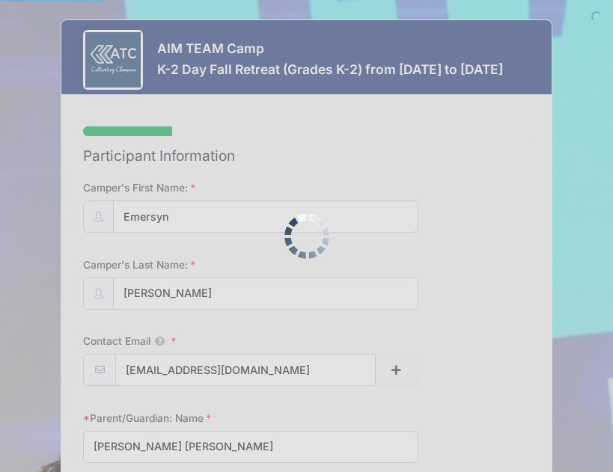
select select "[GEOGRAPHIC_DATA]"
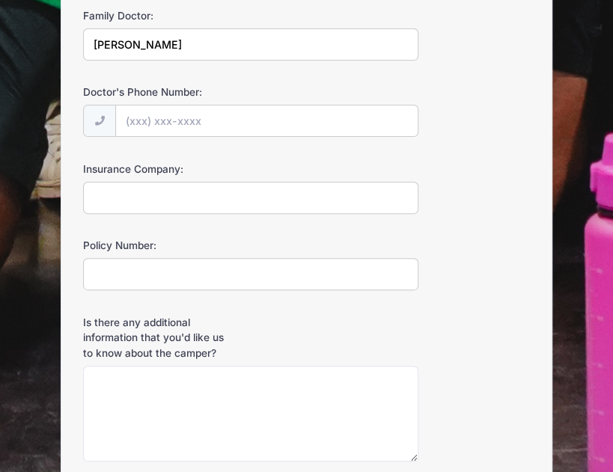
scroll to position [1915, 0]
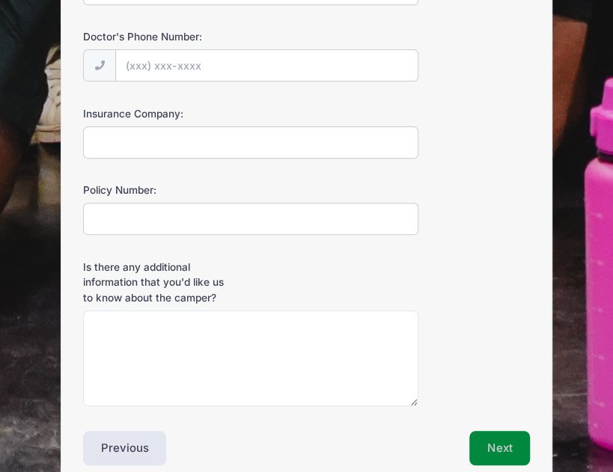
click at [495, 431] on button "Next" at bounding box center [499, 448] width 61 height 34
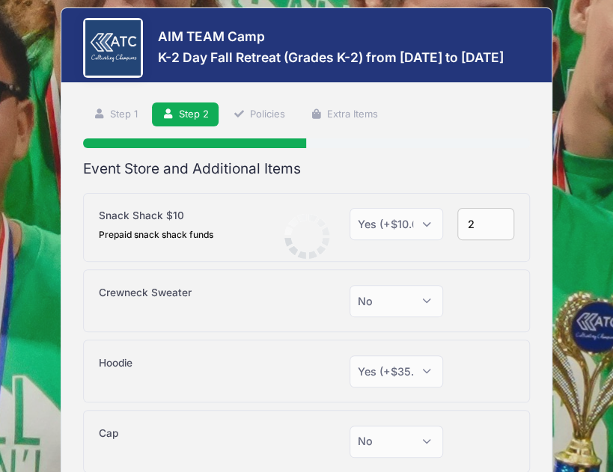
scroll to position [0, 0]
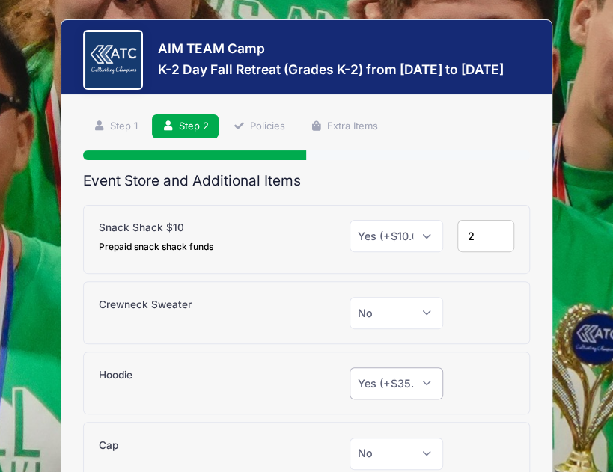
click at [423, 381] on select "Please Select Yes (+$35.00) No" at bounding box center [395, 383] width 93 height 32
select select "0"
click at [349, 367] on select "Please Select Yes (+$35.00) No" at bounding box center [395, 383] width 93 height 32
click at [557, 387] on div "AIM TEAM Camp K-2 Day Fall Retreat (Grades K-2) from 10/18 to 10/18/2025 Step 2…" at bounding box center [306, 306] width 590 height 613
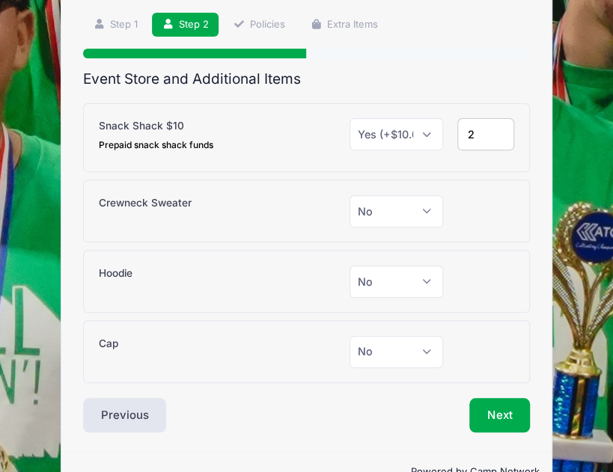
scroll to position [136, 0]
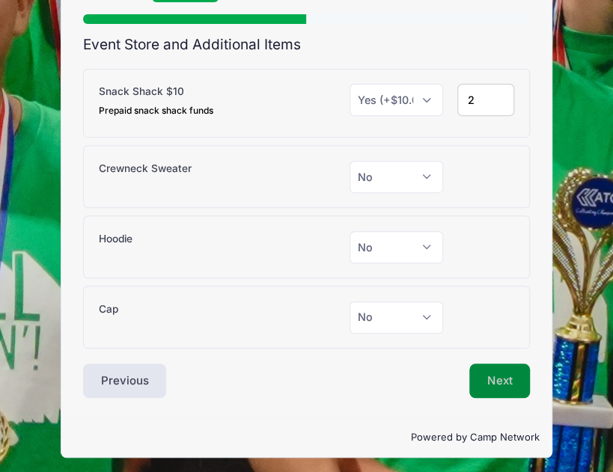
click at [488, 378] on button "Next" at bounding box center [499, 381] width 61 height 34
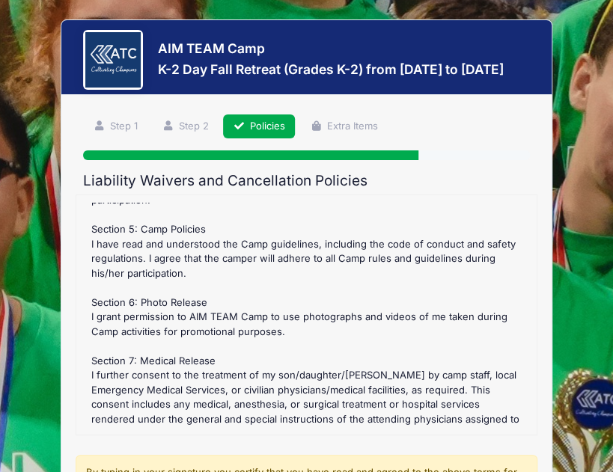
scroll to position [509, 0]
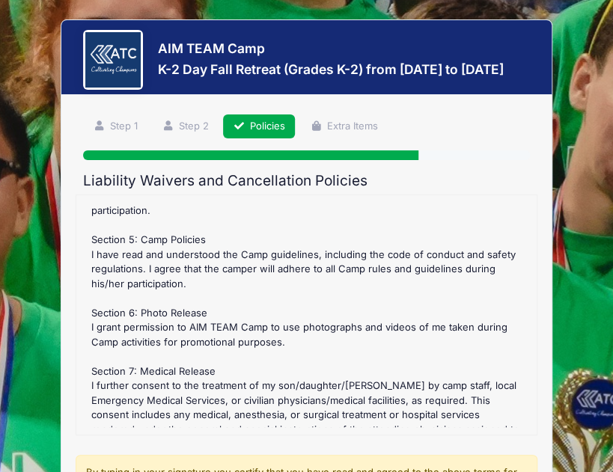
click at [586, 361] on div "AIM TEAM Camp K-2 Day Fall Retreat (Grades K-2) from 10/18 to 10/18/2025 Step 3…" at bounding box center [306, 372] width 590 height 744
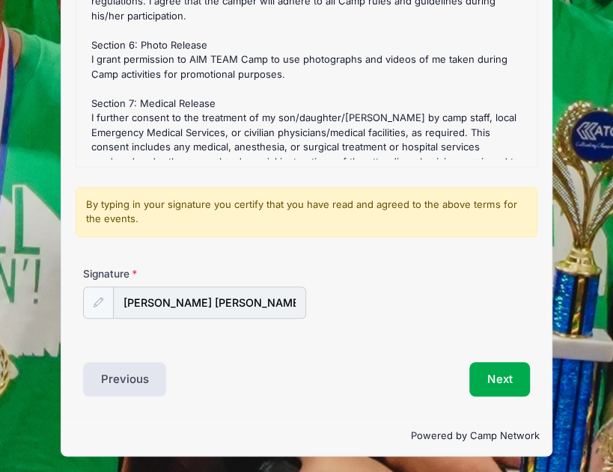
scroll to position [269, 0]
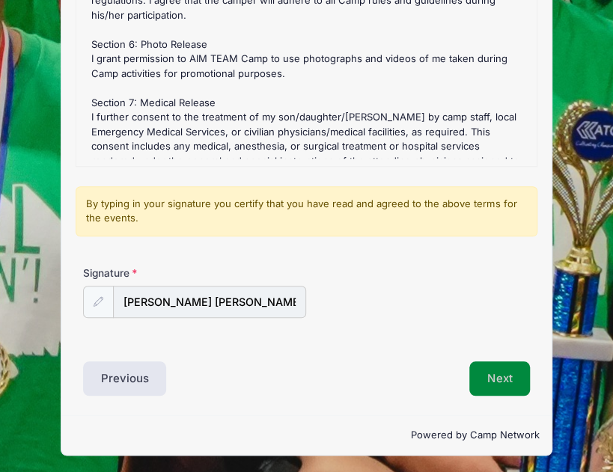
click at [506, 373] on button "Next" at bounding box center [499, 378] width 61 height 34
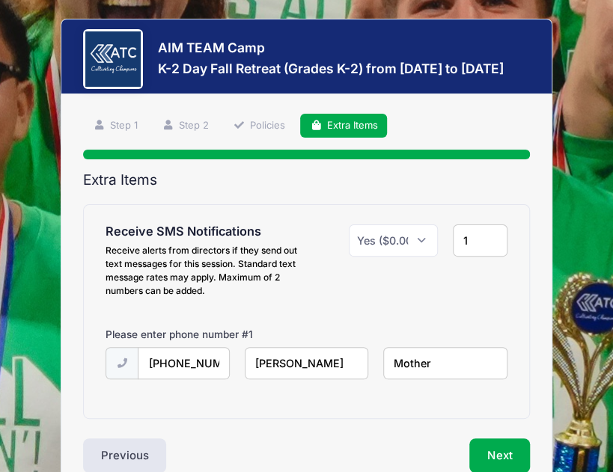
scroll to position [0, 0]
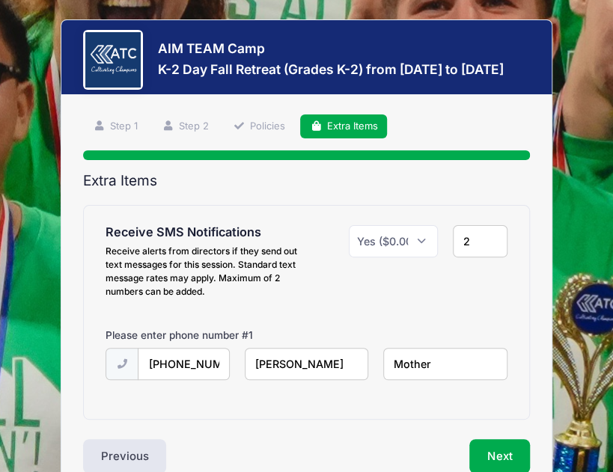
type input "2"
click at [489, 238] on input "2" at bounding box center [480, 241] width 55 height 32
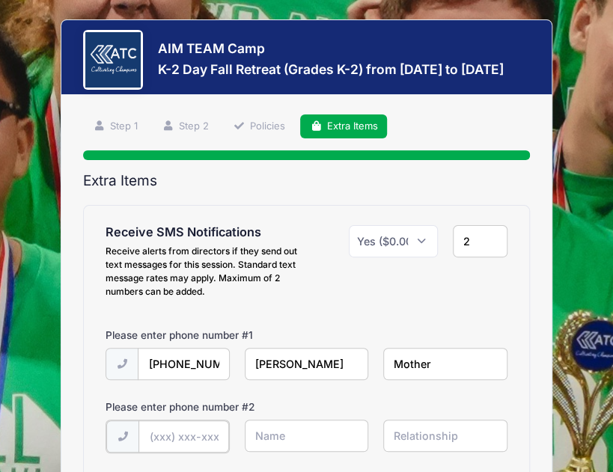
click at [200, 430] on input "text" at bounding box center [183, 436] width 91 height 32
type input "(281) 659-3291"
click at [272, 439] on input "text" at bounding box center [307, 436] width 124 height 32
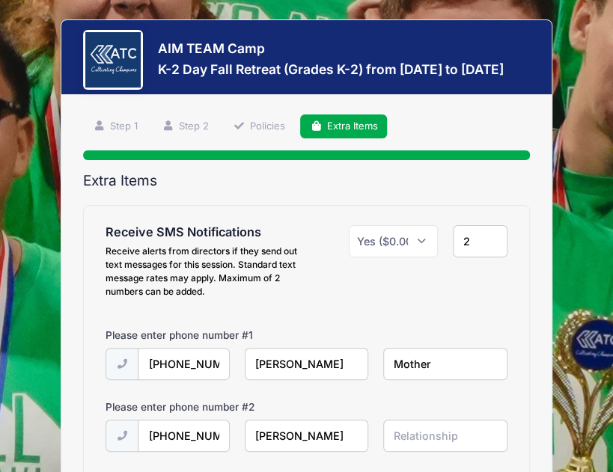
type input "Jared"
type input "Father"
click at [549, 364] on div "Step 4 /7 Step 1 Step 2 Policies Extra Items Participant Information Camper's F…" at bounding box center [306, 330] width 491 height 470
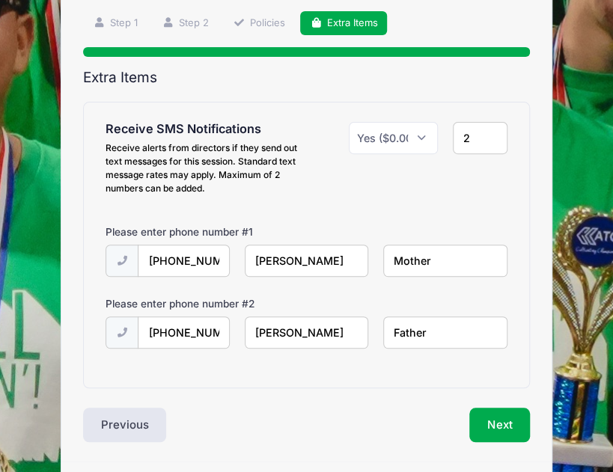
scroll to position [150, 0]
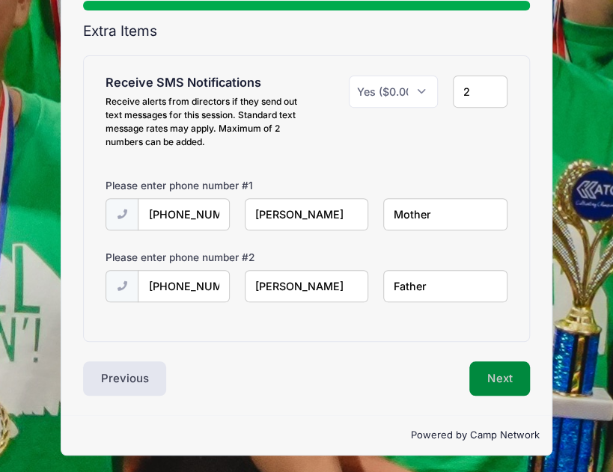
click at [494, 369] on button "Next" at bounding box center [499, 378] width 61 height 34
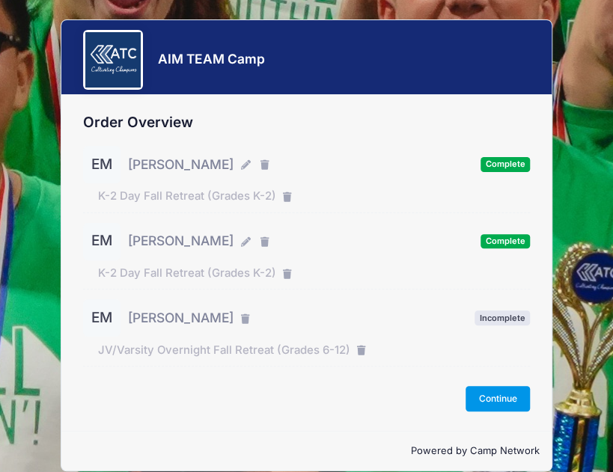
click at [495, 395] on button "Continue" at bounding box center [497, 398] width 64 height 25
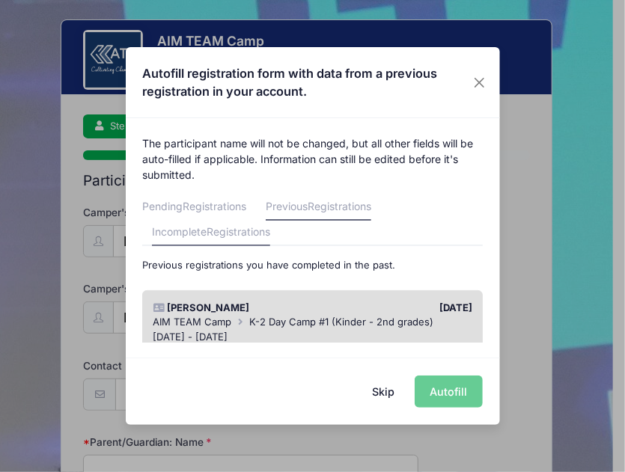
click at [239, 234] on span "Registrations" at bounding box center [238, 231] width 64 height 13
click at [329, 200] on span "Registrations" at bounding box center [339, 206] width 64 height 13
click at [237, 314] on div "Emersyn Miller" at bounding box center [229, 308] width 167 height 15
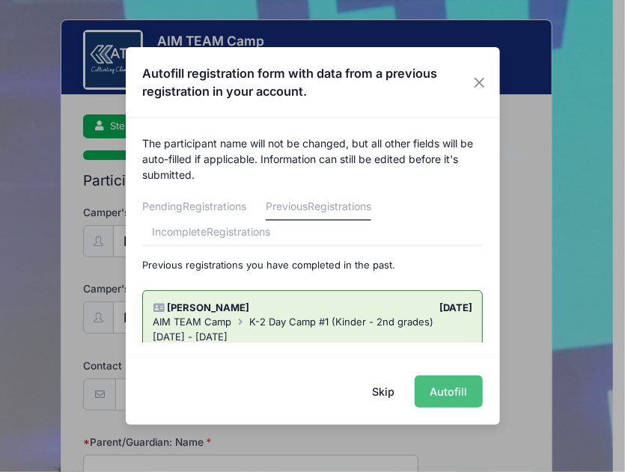
click at [434, 391] on button "Autofill" at bounding box center [448, 391] width 68 height 32
type input "[EMAIL_ADDRESS][DOMAIN_NAME]"
type input "McKenna Miller"
type input "8326932705"
type input "1141 County Road 2300"
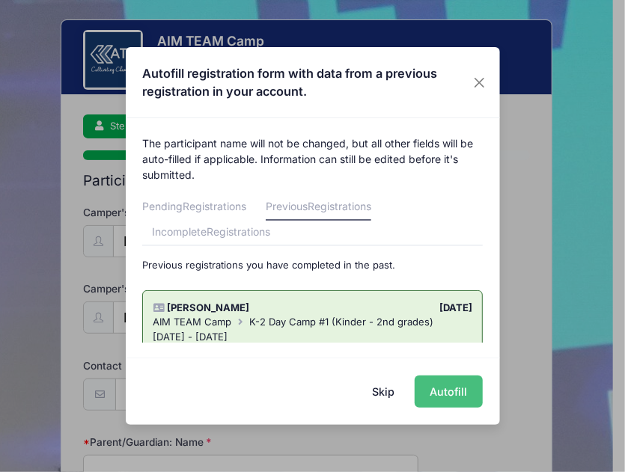
type input "Cleveland"
select select "TX"
type input "77327"
type input "Jared Miller"
type input "2816593291"
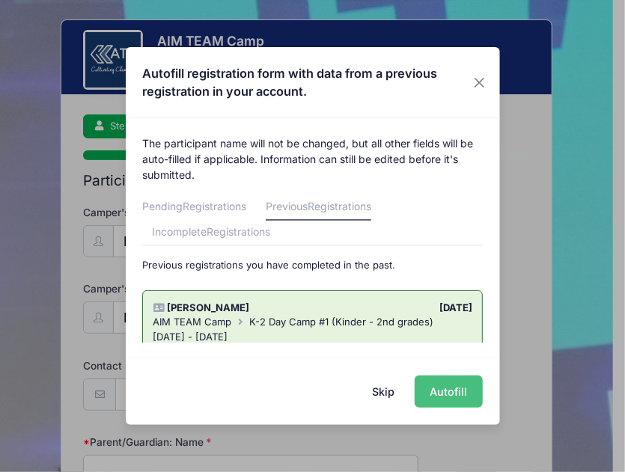
type input "04/12/2018"
select select "YS"
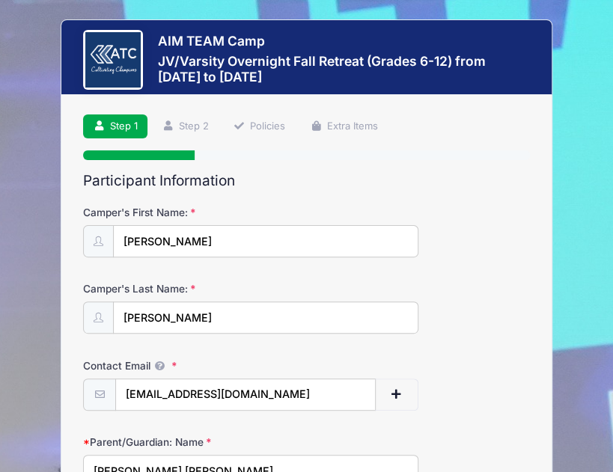
click at [498, 390] on div "Contact Email mckennamiller1116@gmail.com" at bounding box center [306, 384] width 447 height 52
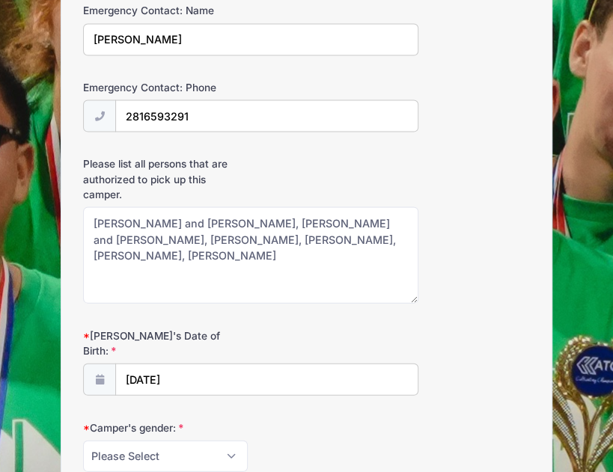
scroll to position [898, 0]
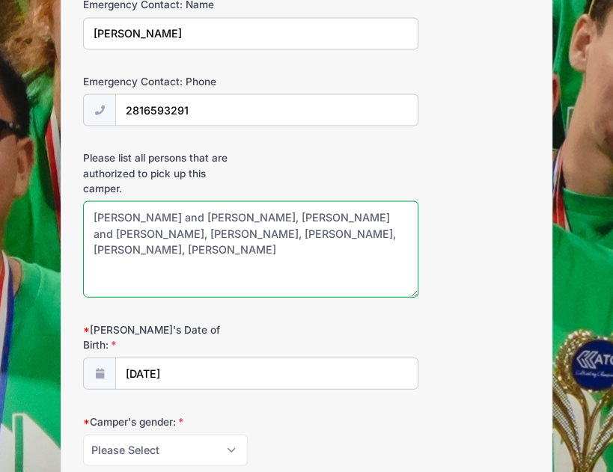
click at [393, 229] on textarea "Kevin and Linda Campbell, Patricia and Randy Ellis, Ashtin Viveros, Hannah Hobb…" at bounding box center [250, 248] width 335 height 96
type textarea "Kevin and Linda Campbell, Patricia and Randy Ellis, Ashtin Viveros, Hannah Hobb…"
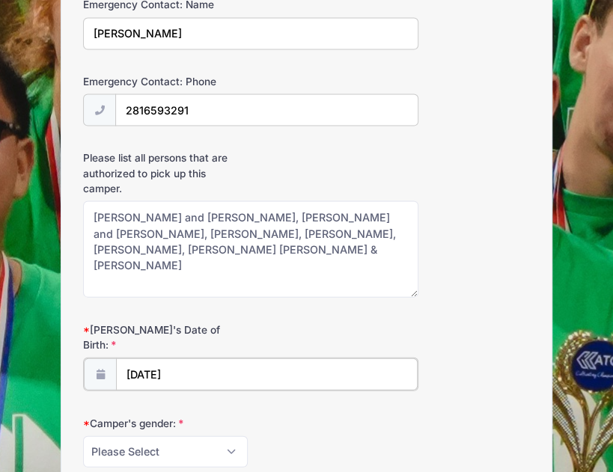
type input "2018"
click at [188, 358] on input "04/12/2018" at bounding box center [266, 374] width 301 height 32
select select "3"
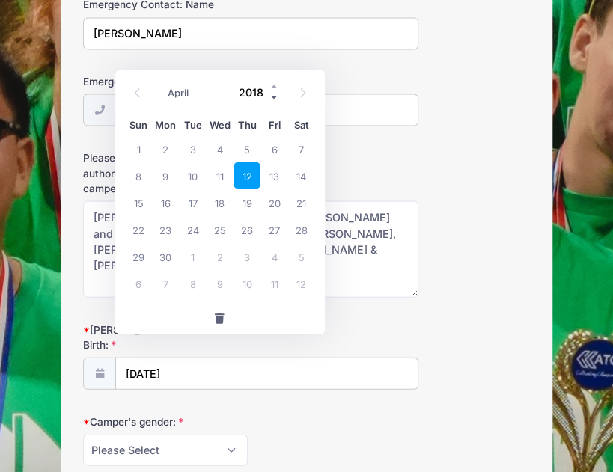
click at [270, 94] on span at bounding box center [274, 96] width 10 height 11
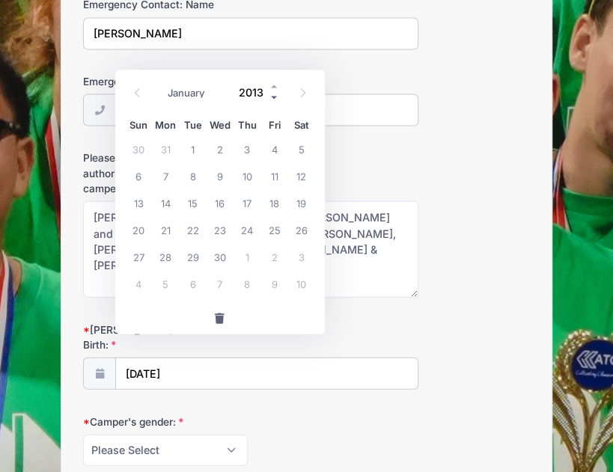
click at [270, 94] on span at bounding box center [274, 96] width 10 height 11
type input "2012"
click at [183, 88] on select "January February March April May June July August September October November De…" at bounding box center [193, 91] width 67 height 19
select select "5"
click at [160, 82] on select "January February March April May June July August September October November De…" at bounding box center [193, 91] width 67 height 19
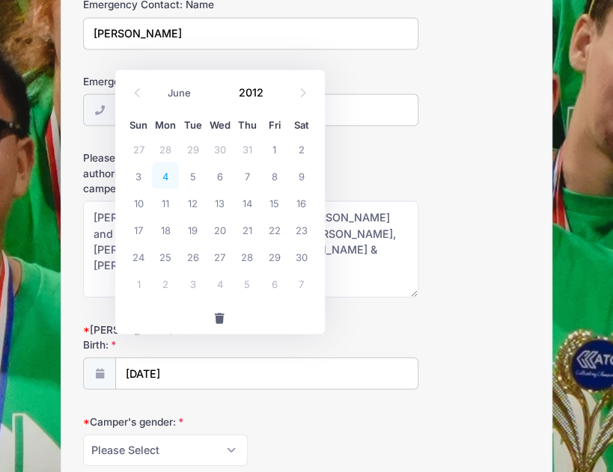
click at [168, 174] on span "4" at bounding box center [165, 175] width 27 height 27
type input "06/04/2012"
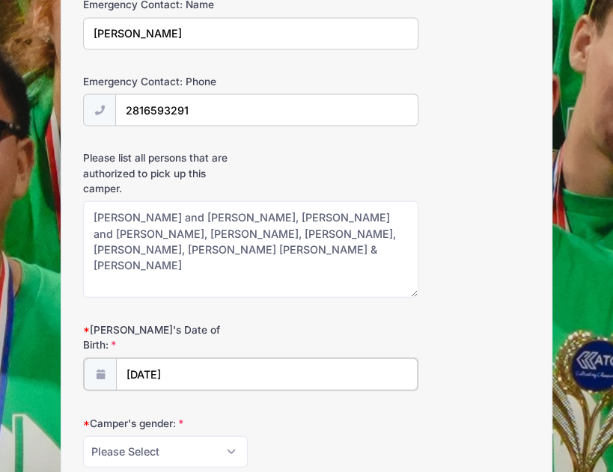
click at [195, 358] on input "06/04/2012" at bounding box center [266, 374] width 301 height 32
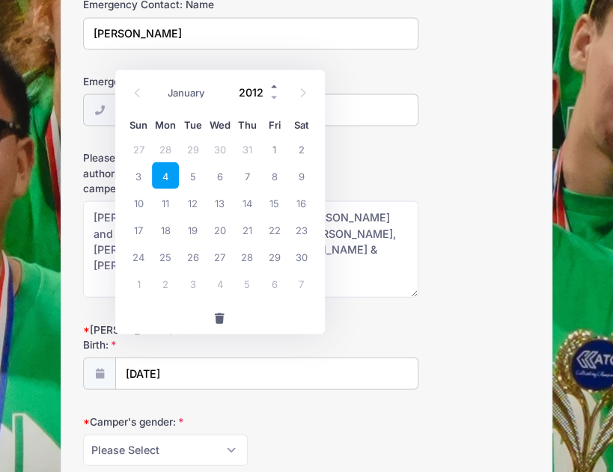
click at [271, 87] on span at bounding box center [274, 85] width 10 height 11
type input "2013"
click at [195, 173] on span "4" at bounding box center [192, 175] width 27 height 27
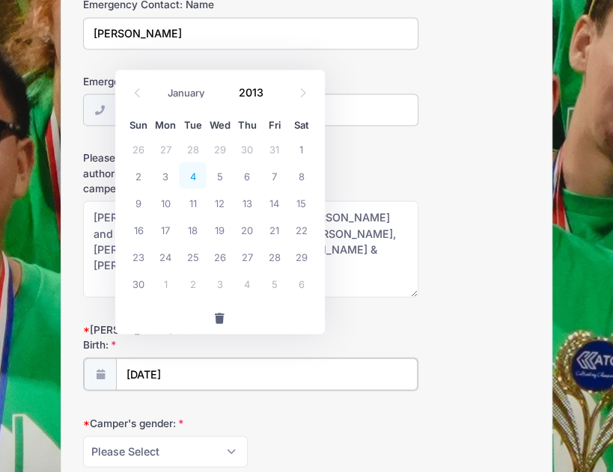
type input "06/04/2013"
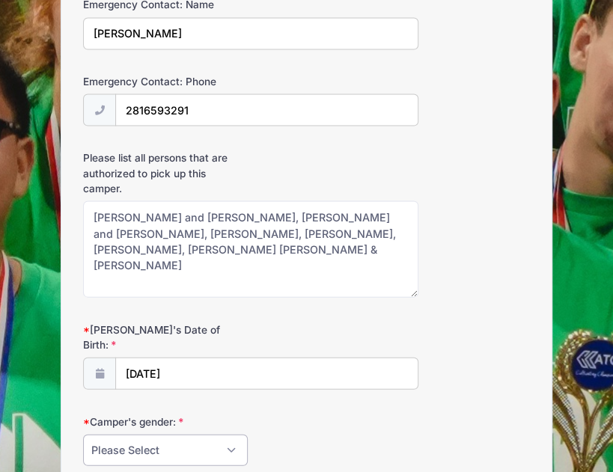
click at [227, 434] on select "Please Select Female Male" at bounding box center [165, 450] width 165 height 32
select select "Female"
click at [83, 434] on select "Please Select Female Male" at bounding box center [165, 450] width 165 height 32
click at [435, 414] on div "Camper's gender: Please Select Female Male" at bounding box center [306, 440] width 447 height 52
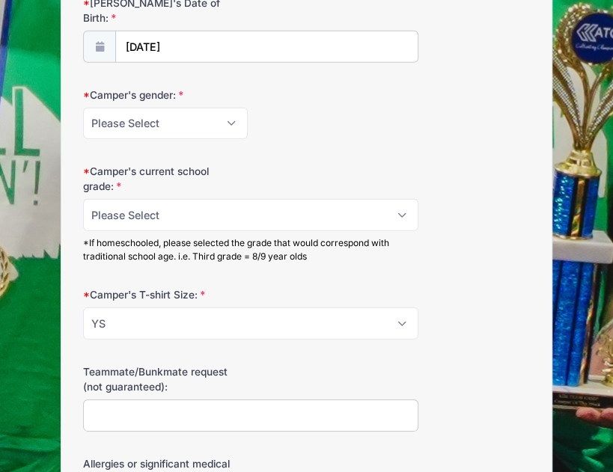
scroll to position [1227, 0]
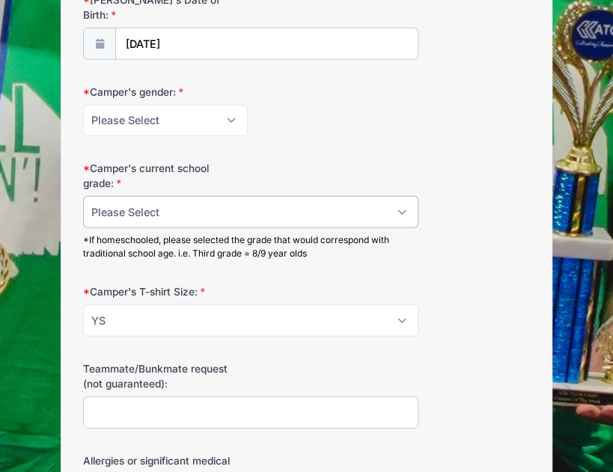
click at [274, 196] on select "Please Select 6 7 8 9 10 11 12" at bounding box center [250, 212] width 335 height 32
select select "7"
click at [83, 196] on select "Please Select 6 7 8 9 10 11 12" at bounding box center [250, 212] width 335 height 32
click at [206, 396] on input "Teammate/Bunkmate request (not guaranteed):" at bounding box center [250, 412] width 335 height 32
type input "Jayne Jackson, London Bell"
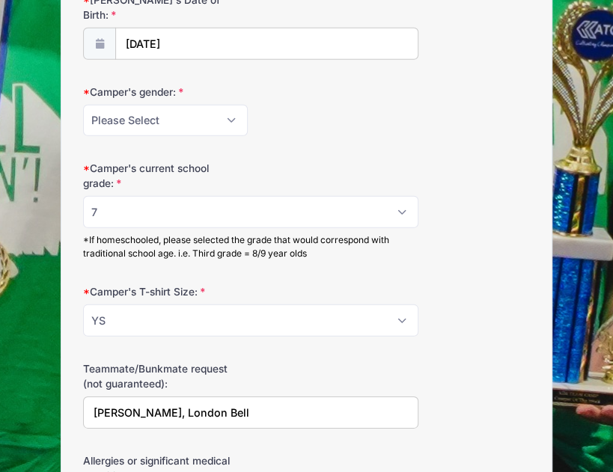
click at [485, 384] on div "Teammate/Bunkmate request (not guaranteed): Jayne Jackson, London Bell" at bounding box center [306, 394] width 447 height 67
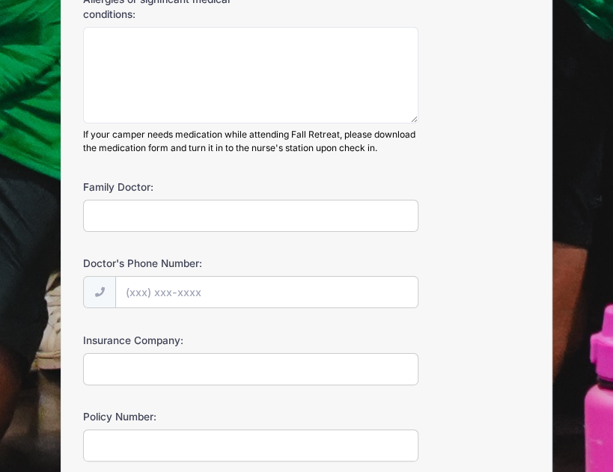
scroll to position [1705, 0]
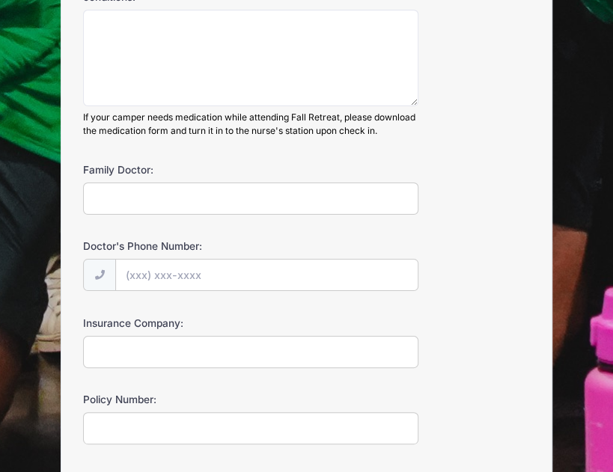
click at [118, 185] on input "Family Doctor:" at bounding box center [250, 199] width 335 height 32
type input "Dr Leach"
click at [456, 339] on div "Insurance Company:" at bounding box center [306, 342] width 447 height 52
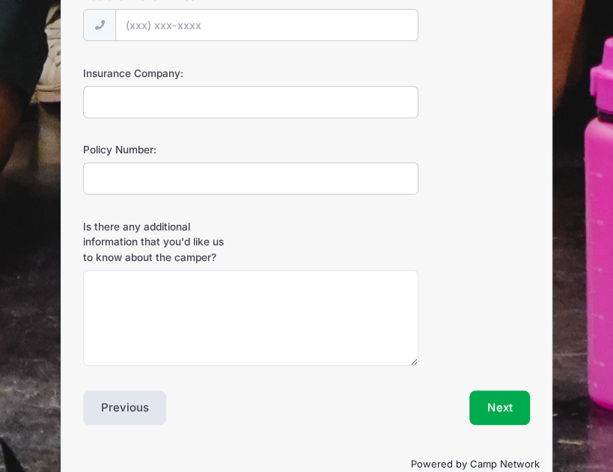
scroll to position [1958, 0]
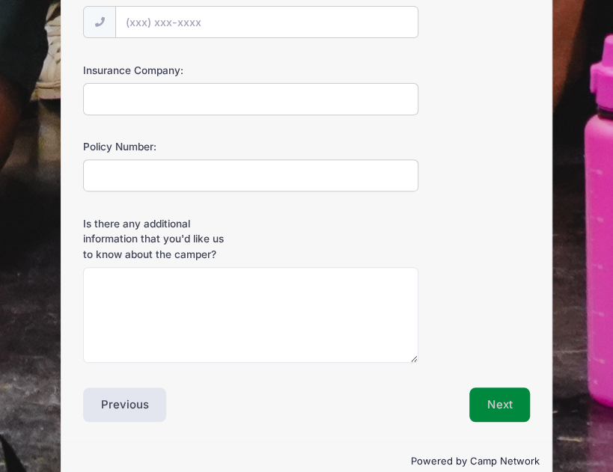
click at [494, 387] on button "Next" at bounding box center [499, 404] width 61 height 34
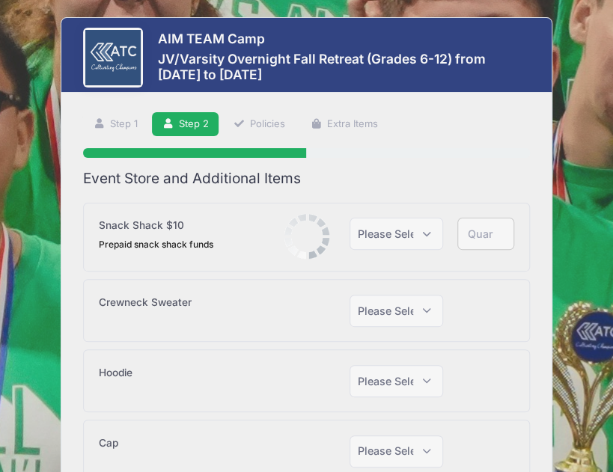
scroll to position [0, 0]
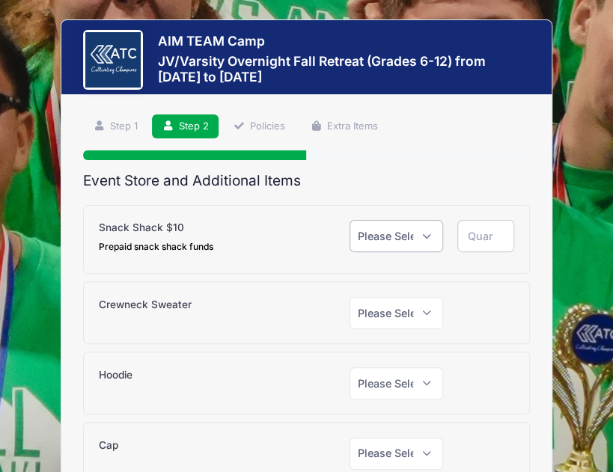
click at [441, 225] on select "Please Select Yes (+$10.00) No" at bounding box center [395, 236] width 93 height 32
select select "1"
click at [349, 220] on select "Please Select Yes (+$10.00) No" at bounding box center [395, 236] width 93 height 32
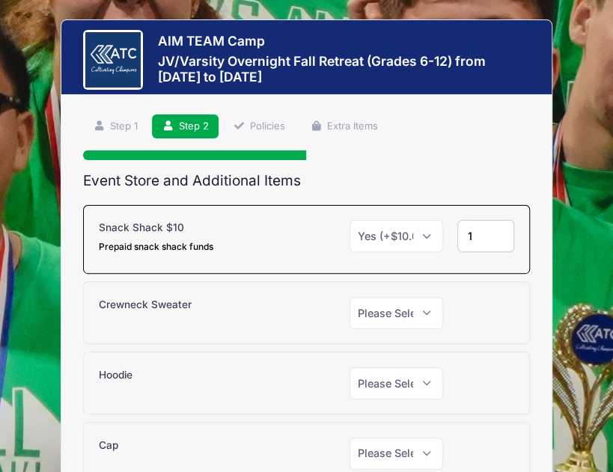
click at [498, 231] on input "1" at bounding box center [485, 236] width 57 height 32
type input "2"
click at [498, 231] on input "2" at bounding box center [485, 236] width 57 height 32
click at [539, 335] on div "Step 2 /7 Step 1 Step 2 Policies Extra Items Participant Information Camper's F…" at bounding box center [306, 324] width 491 height 459
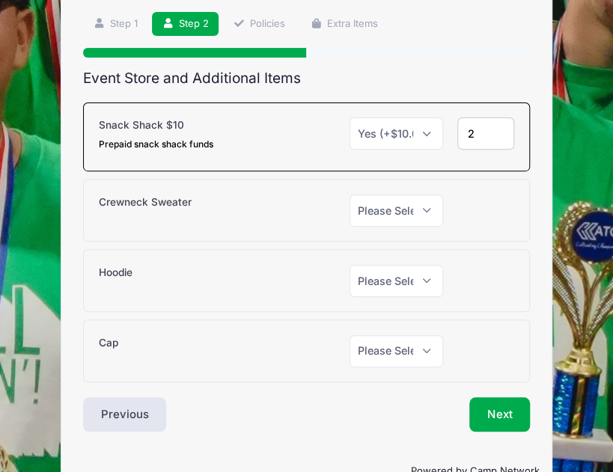
scroll to position [136, 0]
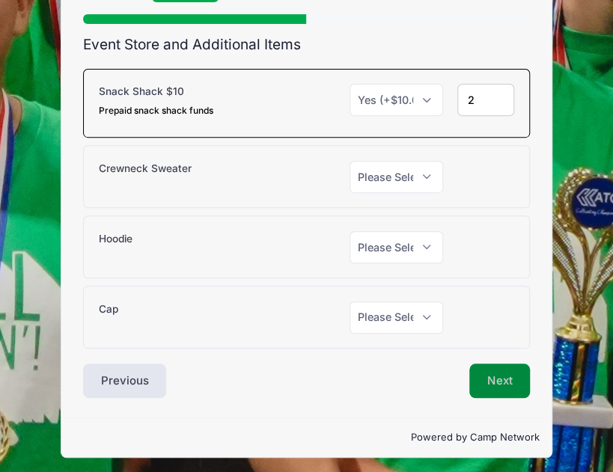
click at [492, 381] on button "Next" at bounding box center [499, 381] width 61 height 34
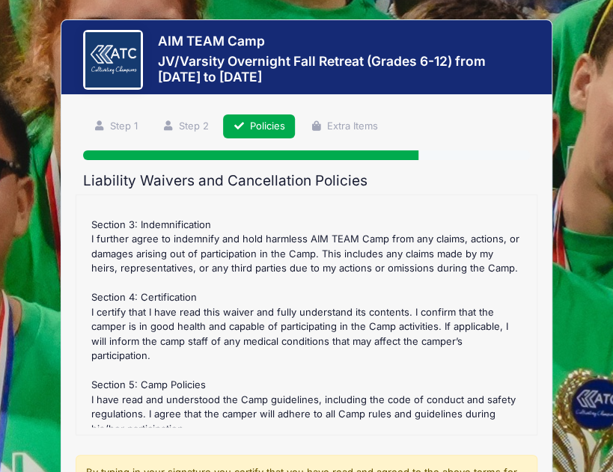
scroll to position [592, 0]
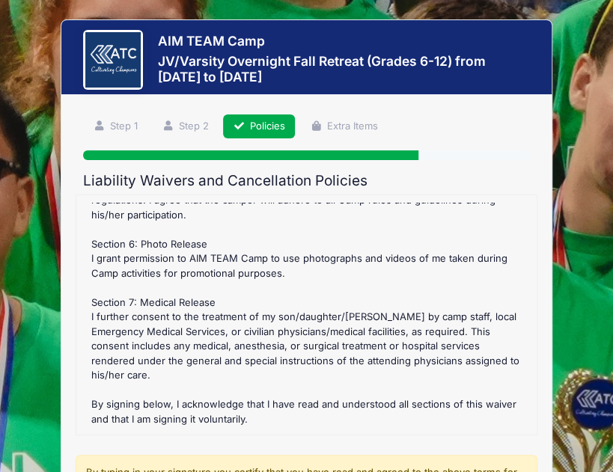
click at [580, 368] on div "AIM TEAM Camp JV/Varsity Overnight Fall Retreat (Grades 6-12) from 10/24 to 10/…" at bounding box center [306, 372] width 590 height 744
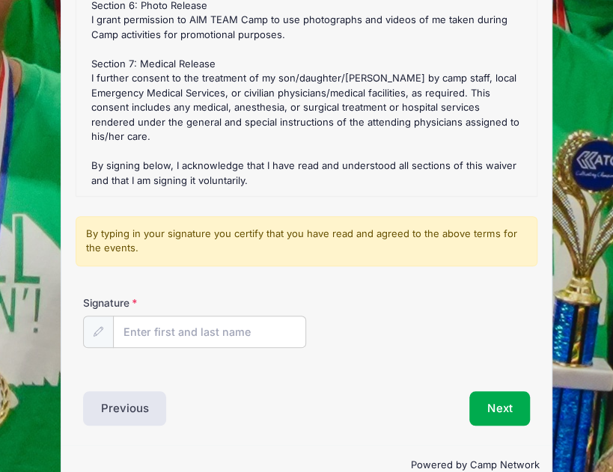
scroll to position [239, 0]
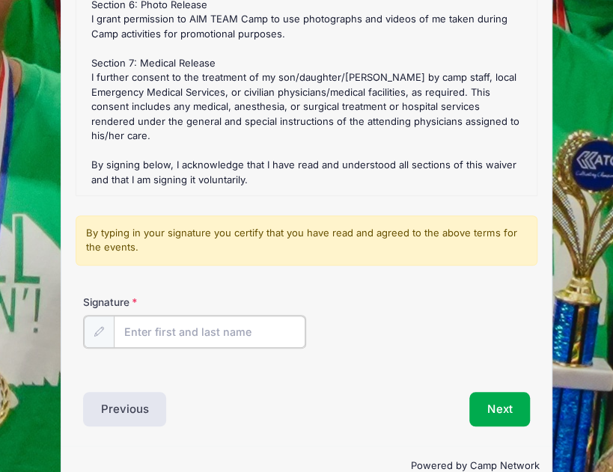
click at [245, 325] on input "Signature" at bounding box center [210, 332] width 192 height 32
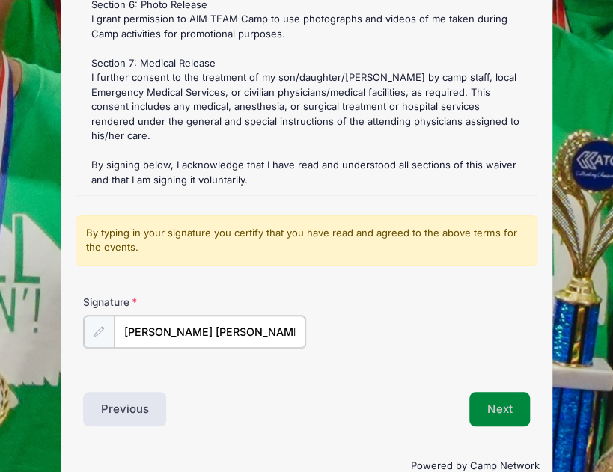
type input "McKenna Miller"
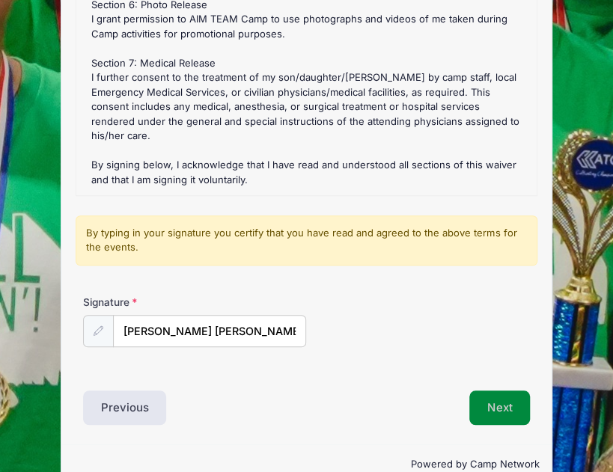
click at [492, 398] on button "Next" at bounding box center [499, 407] width 61 height 34
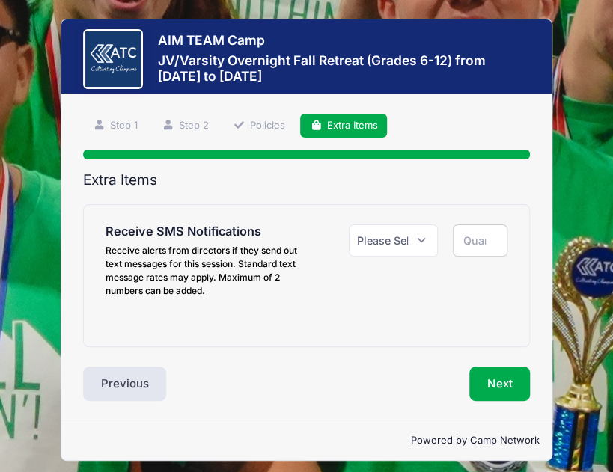
scroll to position [0, 0]
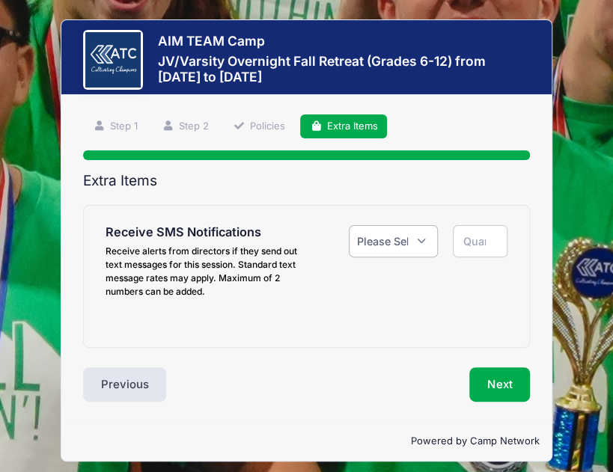
click at [422, 238] on select "Please Select Yes ($0.00) No" at bounding box center [394, 241] width 90 height 32
select select "1"
click at [349, 225] on select "Please Select Yes ($0.00) No" at bounding box center [394, 241] width 90 height 32
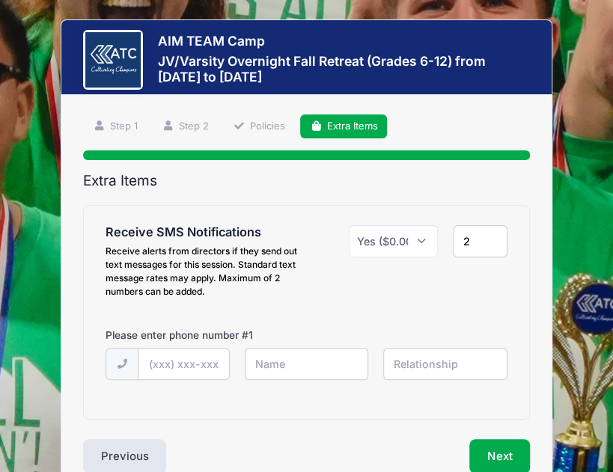
type input "2"
click at [488, 237] on input "2" at bounding box center [480, 241] width 55 height 32
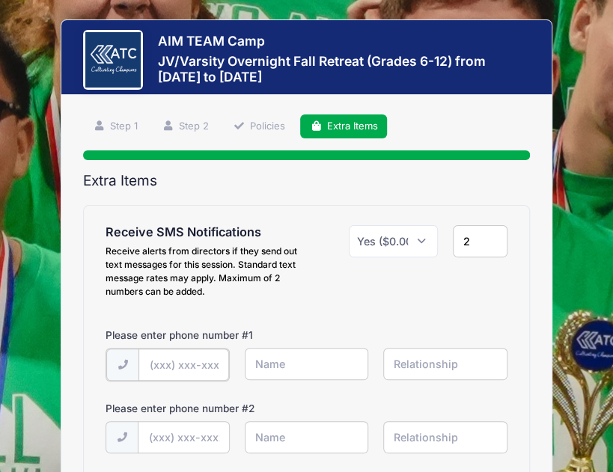
click at [200, 355] on input "text" at bounding box center [183, 365] width 91 height 32
type input "(832) 693-2705"
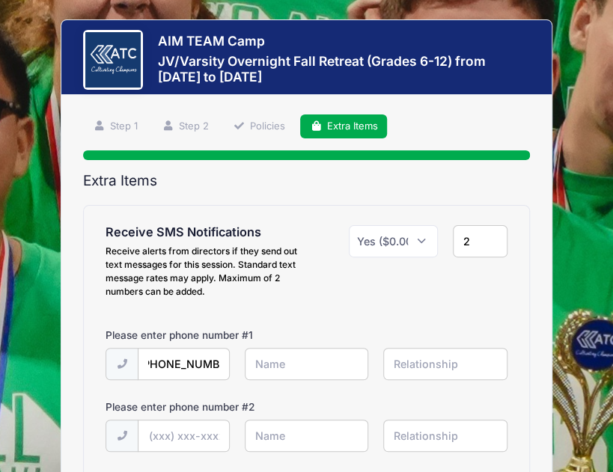
scroll to position [0, 0]
type input "McKenna"
type input "Mother"
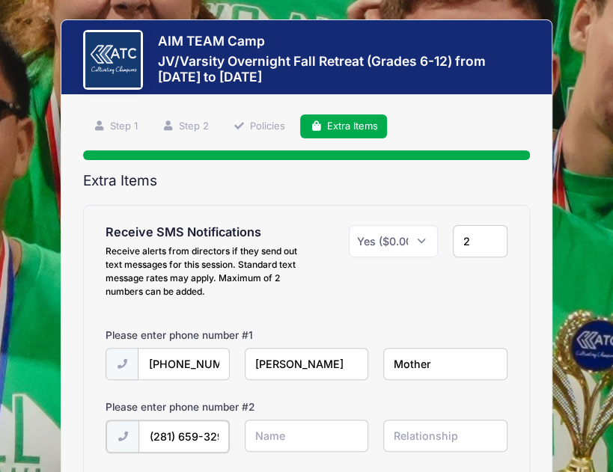
scroll to position [0, 6]
type input "(281) 659-3291"
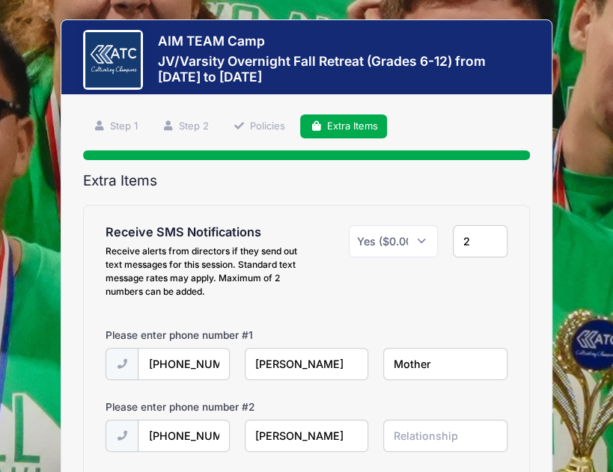
type input "Jared"
type input "Father"
drag, startPoint x: 533, startPoint y: 323, endPoint x: 536, endPoint y: 355, distance: 32.3
click at [536, 355] on div "Step 4 /7 Step 1 Step 2 Policies Extra Items Participant Information Camper's F…" at bounding box center [306, 330] width 491 height 470
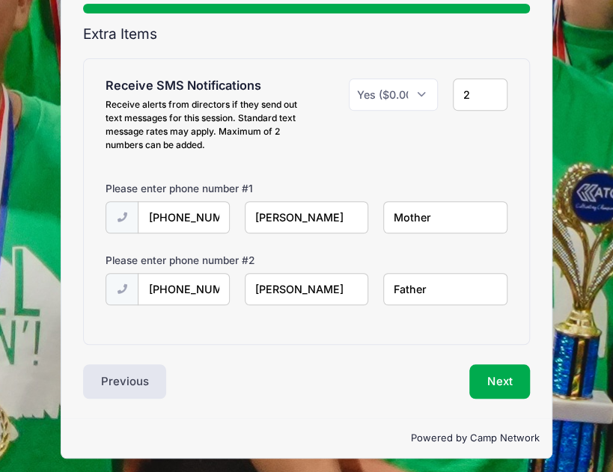
scroll to position [150, 0]
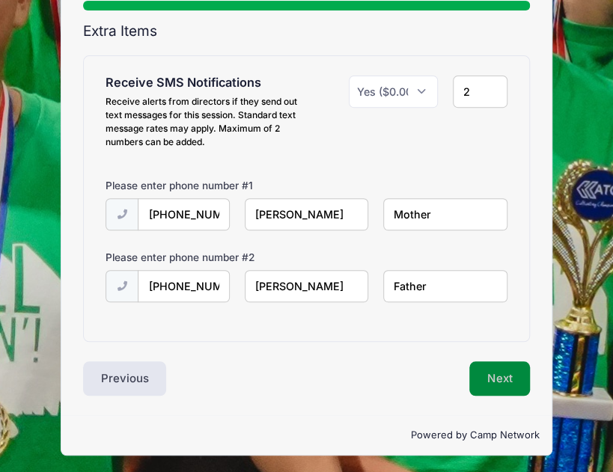
click at [501, 372] on button "Next" at bounding box center [499, 378] width 61 height 34
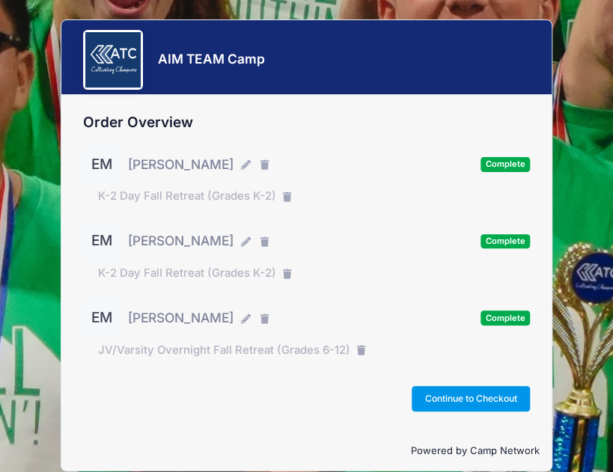
click at [477, 397] on button "Continue to Checkout" at bounding box center [470, 398] width 118 height 25
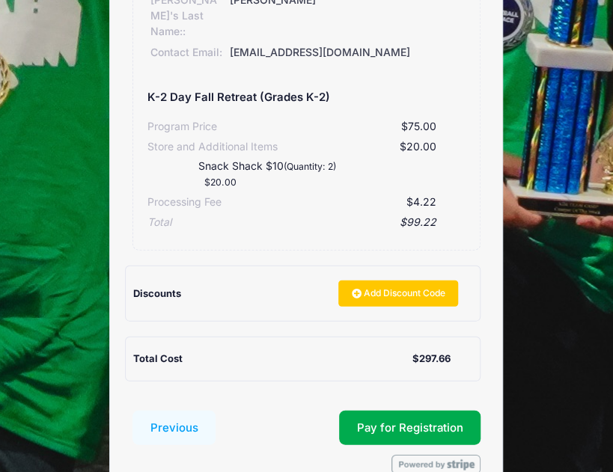
scroll to position [928, 0]
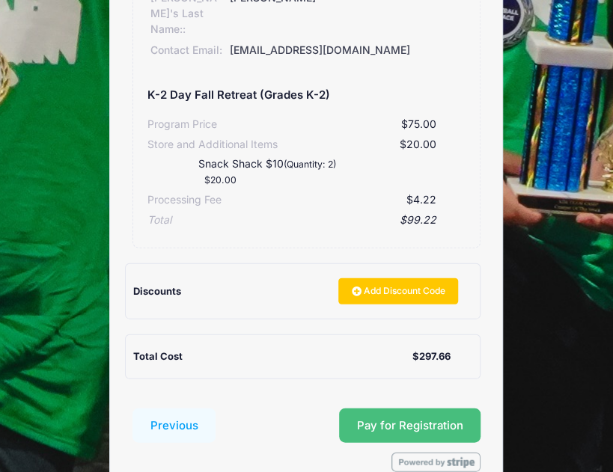
click at [417, 408] on button "Pay for Registration" at bounding box center [410, 425] width 142 height 34
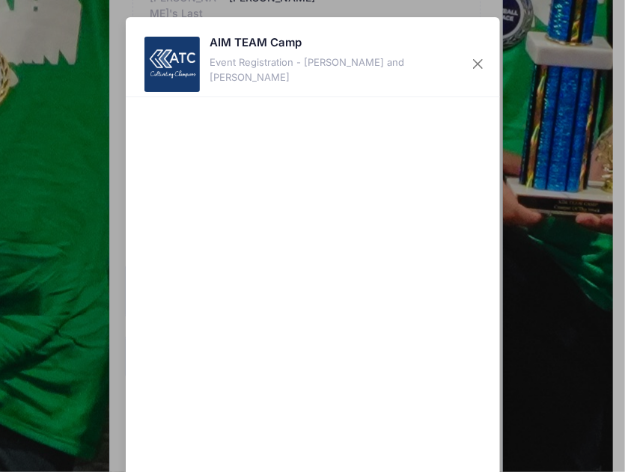
click at [500, 369] on div "AIM TEAM Camp Event Registration - [PERSON_NAME] and [PERSON_NAME] Cancel Pay $…" at bounding box center [312, 236] width 625 height 472
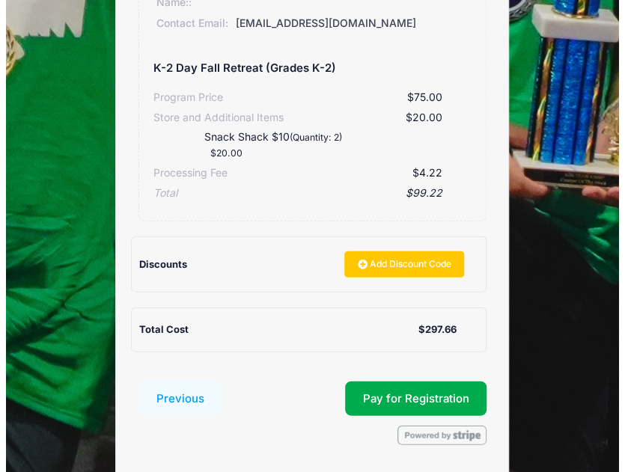
scroll to position [956, 0]
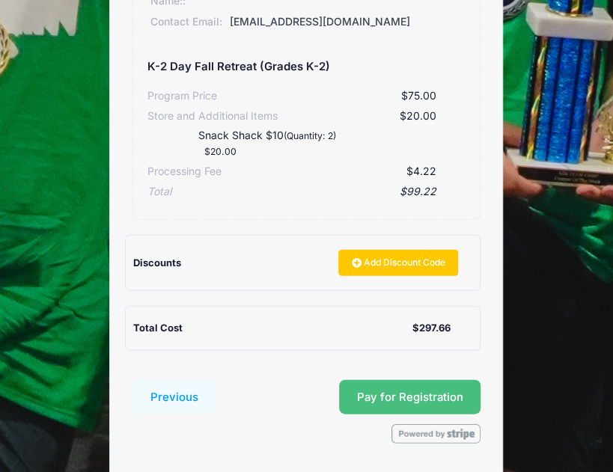
click at [411, 380] on button "Pay for Registration" at bounding box center [410, 397] width 142 height 34
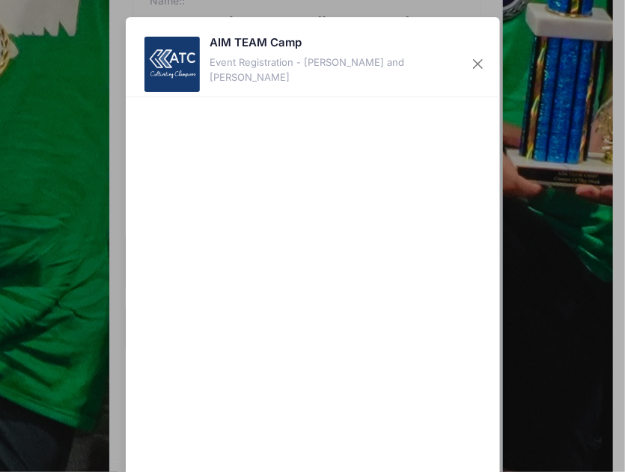
click at [483, 307] on div "Cancel Pay $297.66" at bounding box center [313, 451] width 374 height 708
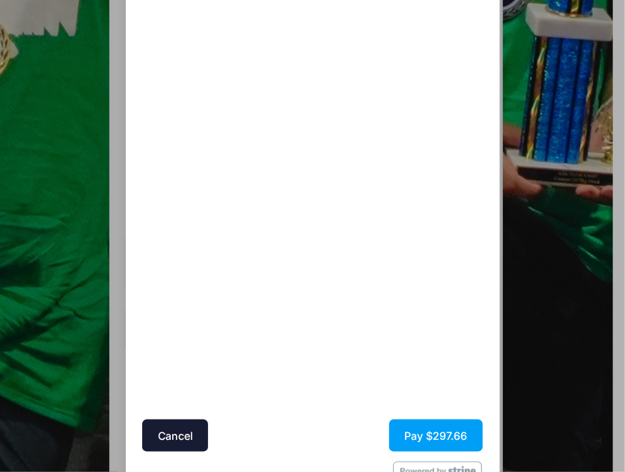
scroll to position [350, 0]
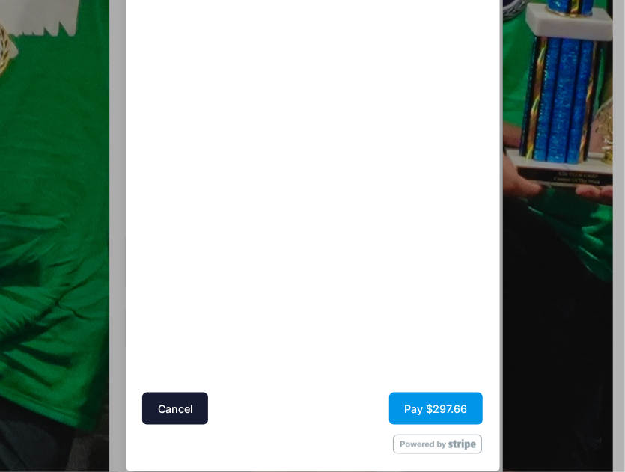
click at [419, 409] on button "Pay $297.66" at bounding box center [436, 409] width 94 height 32
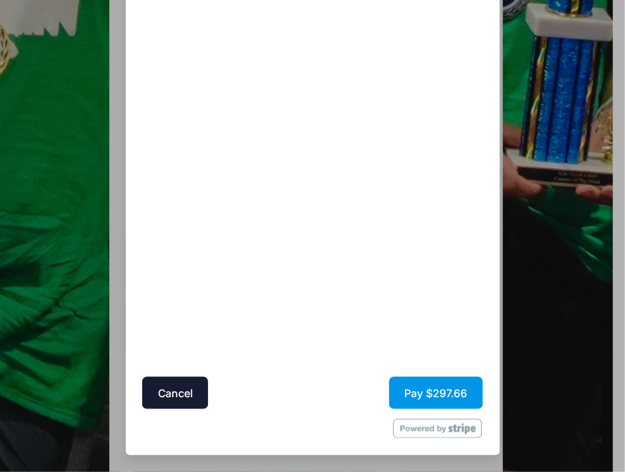
click at [418, 391] on button "Pay $297.66" at bounding box center [436, 393] width 94 height 32
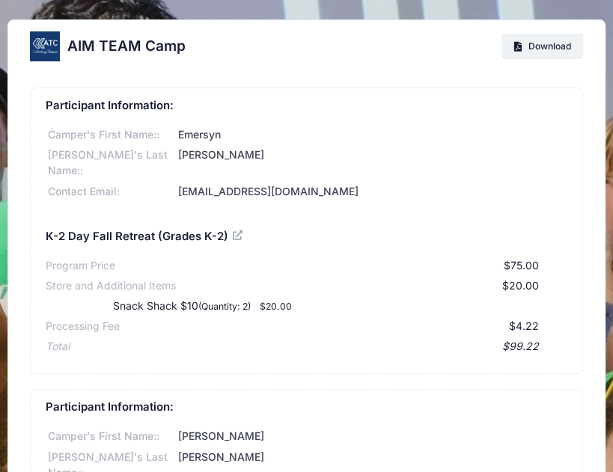
click at [574, 243] on div "Participant Information: [PERSON_NAME]'s First Name:: [PERSON_NAME]'s Last Name…" at bounding box center [306, 231] width 553 height 287
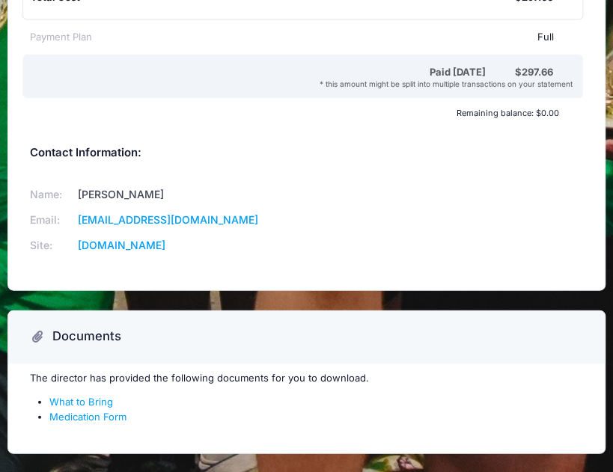
scroll to position [1022, 0]
